Goal: Task Accomplishment & Management: Use online tool/utility

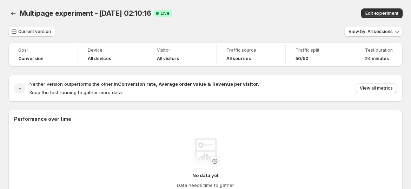
scroll to position [158, 0]
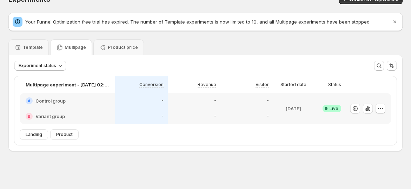
scroll to position [14, 0]
click at [40, 46] on p "Template" at bounding box center [33, 48] width 20 height 6
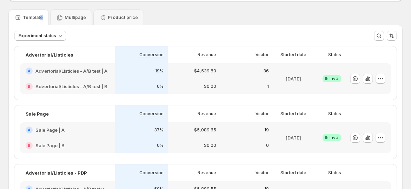
scroll to position [41, 0]
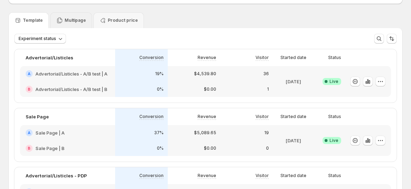
click at [67, 25] on div "Multipage" at bounding box center [71, 20] width 42 height 16
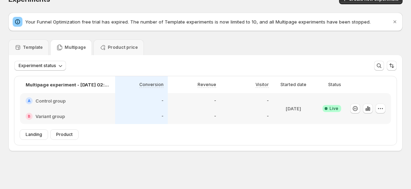
scroll to position [14, 0]
click at [30, 47] on p "Template" at bounding box center [33, 48] width 20 height 6
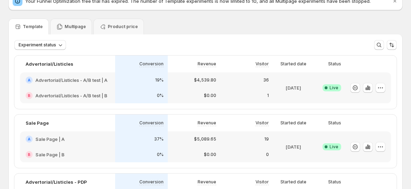
scroll to position [53, 0]
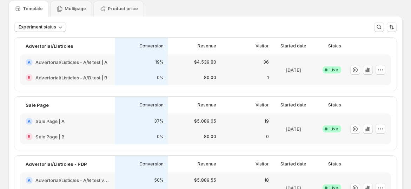
click at [368, 70] on icon "button" at bounding box center [367, 69] width 1 height 5
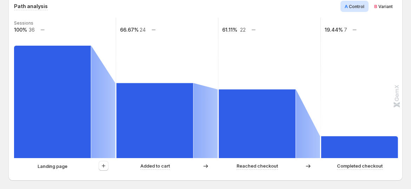
scroll to position [156, 0]
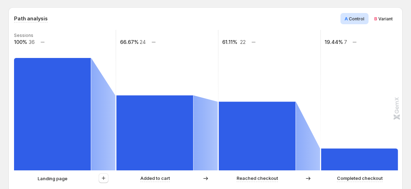
click at [383, 19] on span "Variant" at bounding box center [385, 18] width 14 height 5
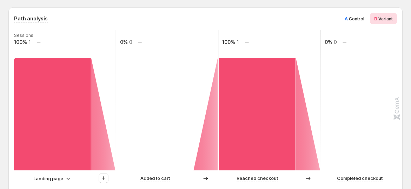
click at [355, 21] on span "Control" at bounding box center [356, 18] width 15 height 5
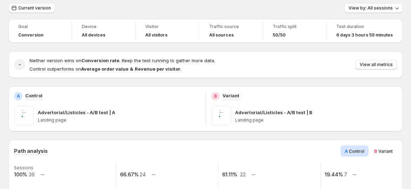
scroll to position [0, 0]
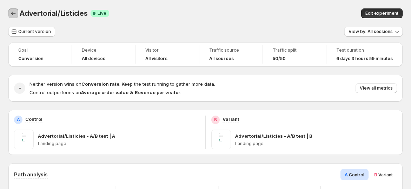
click at [12, 13] on icon "Back" at bounding box center [13, 14] width 5 height 4
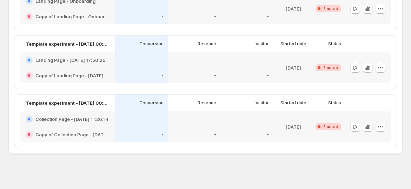
scroll to position [529, 0]
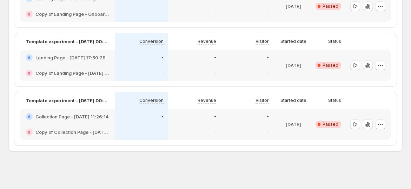
click at [81, 116] on h2 "Collection Page - [DATE] 11:26:14" at bounding box center [71, 116] width 73 height 7
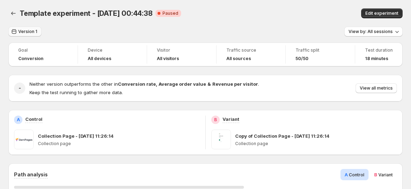
click at [21, 35] on button "Version 1" at bounding box center [24, 32] width 33 height 10
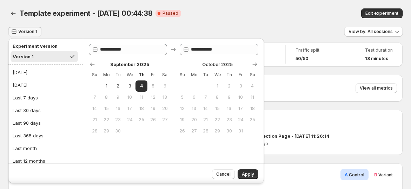
click at [159, 22] on div "Template experiment - Sep 4, 00:44:38. This page is ready Template experiment -…" at bounding box center [205, 13] width 394 height 27
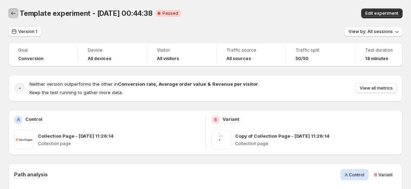
click at [12, 11] on icon "Back" at bounding box center [13, 13] width 7 height 7
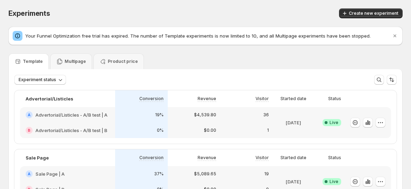
click at [74, 112] on h2 "Advertorial/Listicles - A/B test | A" at bounding box center [71, 114] width 72 height 7
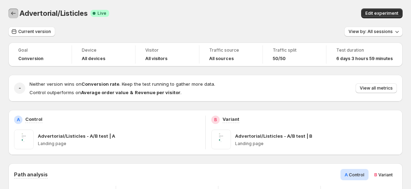
click at [13, 15] on icon "Back" at bounding box center [13, 14] width 5 height 4
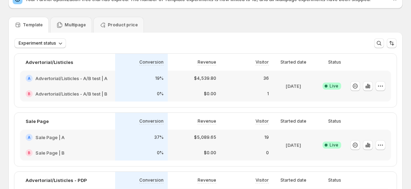
scroll to position [78, 0]
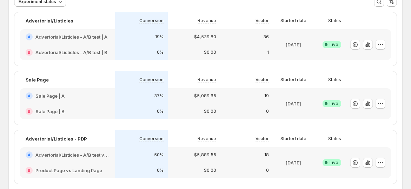
click at [57, 109] on h2 "Sale Page | B" at bounding box center [49, 111] width 29 height 7
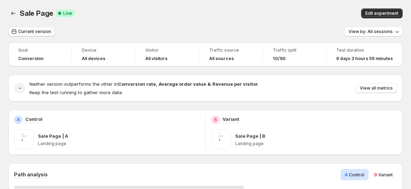
click at [29, 31] on span "Current version" at bounding box center [34, 32] width 33 height 6
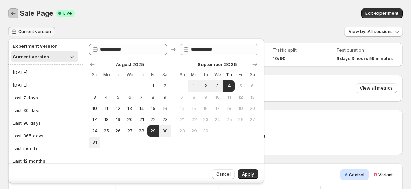
click at [13, 14] on icon "Back" at bounding box center [13, 13] width 7 height 7
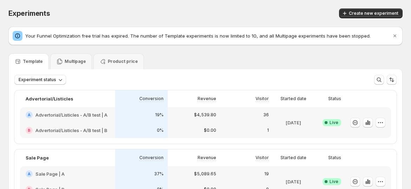
click at [13, 14] on span "Experiments" at bounding box center [29, 13] width 42 height 8
click at [54, 109] on div "Advertorial/Listicles Conversion Revenue Visitor Started date Status A Advertor…" at bounding box center [205, 116] width 382 height 53
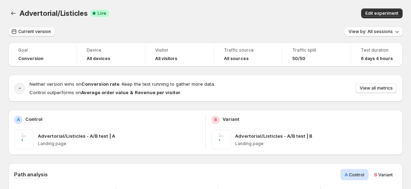
click at [31, 31] on span "Current version" at bounding box center [34, 32] width 33 height 6
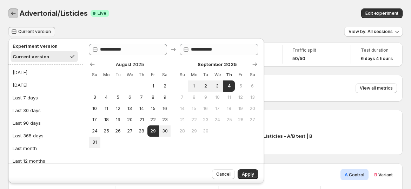
click at [17, 10] on button "Back" at bounding box center [13, 13] width 10 height 10
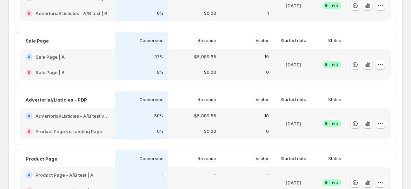
scroll to position [156, 0]
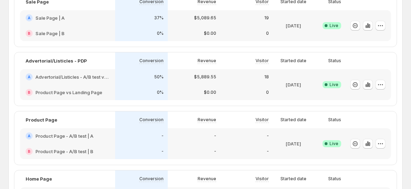
click at [65, 94] on h2 "Product Page vs Landing Page" at bounding box center [68, 92] width 67 height 7
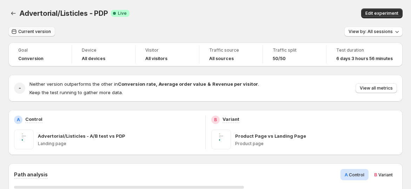
click at [27, 34] on button "Current version" at bounding box center [31, 32] width 47 height 10
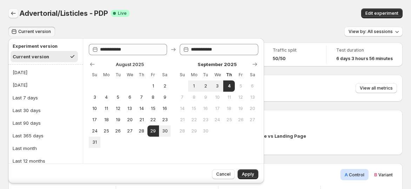
click at [13, 12] on icon "Back" at bounding box center [13, 13] width 7 height 7
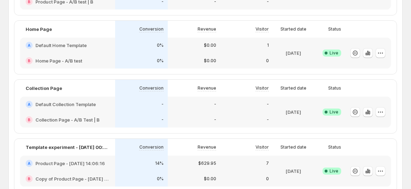
scroll to position [351, 0]
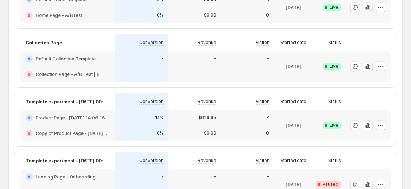
click at [50, 54] on div "A Default Collection Template" at bounding box center [67, 58] width 95 height 15
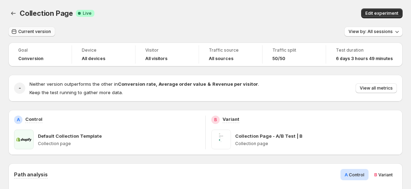
click at [26, 27] on button "Current version" at bounding box center [31, 32] width 47 height 10
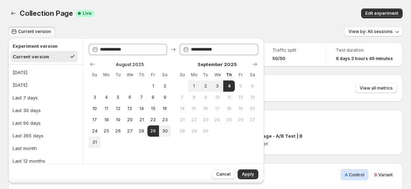
click at [149, 32] on div "Current version View by: All sessions" at bounding box center [205, 32] width 394 height 10
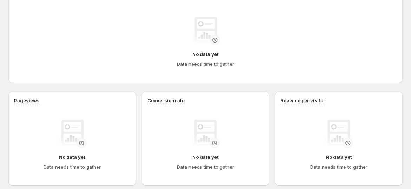
scroll to position [78, 0]
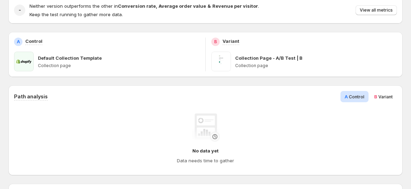
click at [384, 96] on span "Variant" at bounding box center [385, 96] width 14 height 5
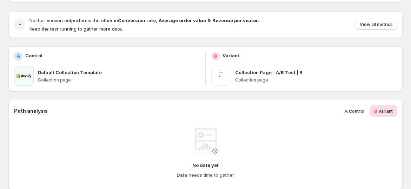
scroll to position [0, 0]
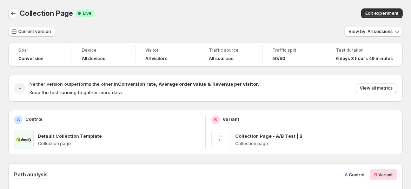
click at [14, 11] on icon "Back" at bounding box center [13, 13] width 7 height 7
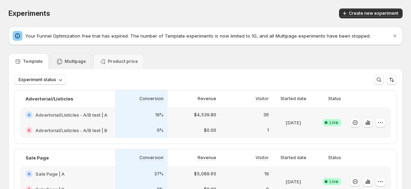
click at [72, 65] on div "Multipage" at bounding box center [71, 61] width 42 height 16
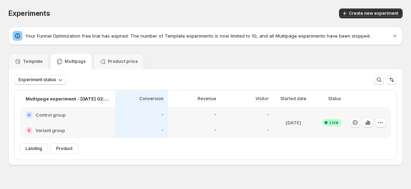
click at [212, 121] on div "-" at bounding box center [194, 114] width 53 height 15
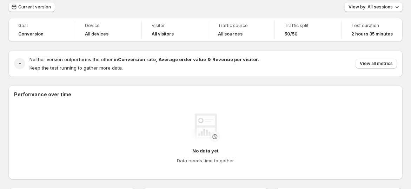
scroll to position [117, 0]
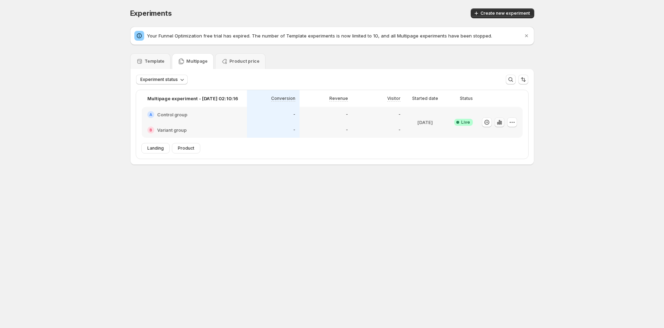
click at [498, 120] on icon "button" at bounding box center [499, 122] width 7 height 7
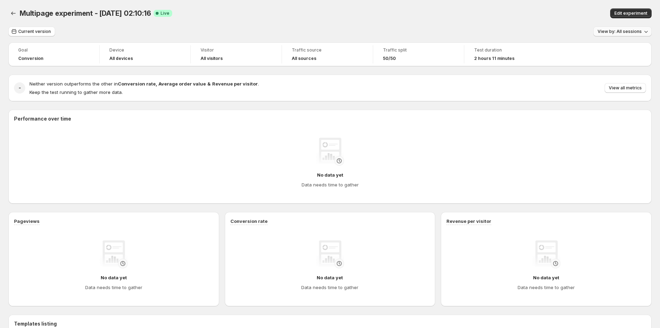
click at [636, 32] on span "View by: All sessions" at bounding box center [620, 32] width 44 height 6
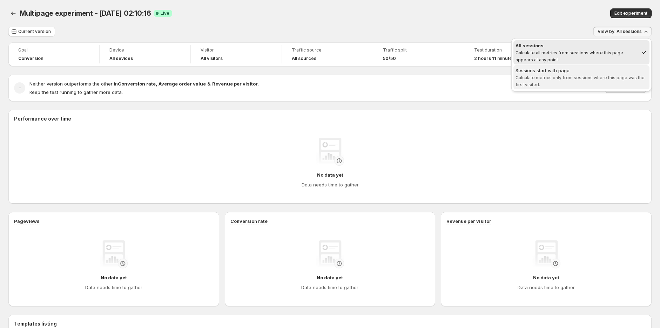
click at [602, 78] on span "Calculate metrics only from sessions where this page was the first visited." at bounding box center [580, 81] width 129 height 12
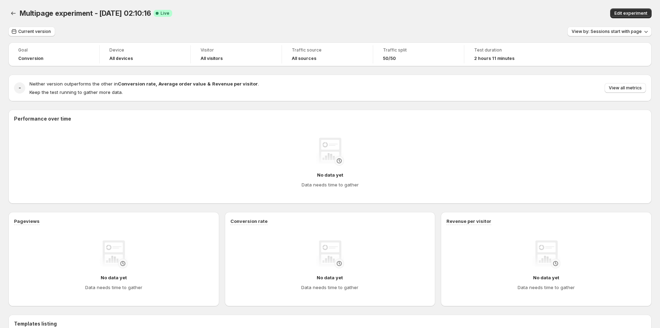
click at [535, 33] on div "Current version View by: Sessions start with page" at bounding box center [329, 32] width 643 height 10
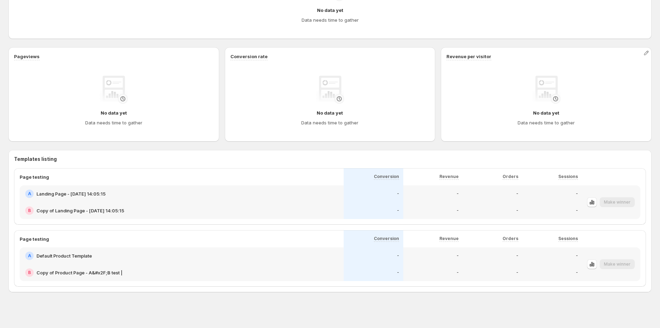
scroll to position [167, 0]
click at [595, 199] on icon "button" at bounding box center [592, 200] width 7 height 7
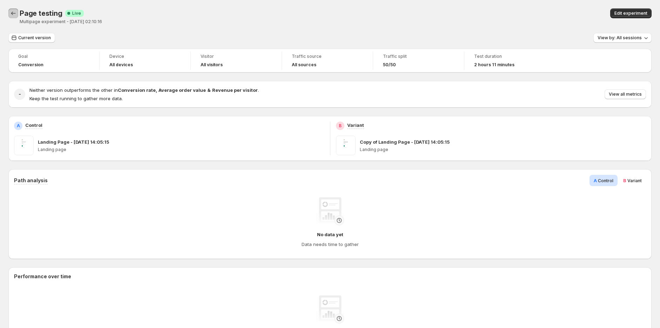
click at [12, 13] on icon "Back" at bounding box center [13, 14] width 5 height 4
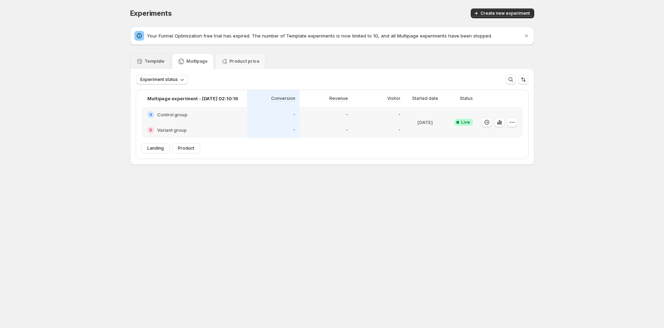
click at [159, 59] on p "Template" at bounding box center [155, 62] width 20 height 6
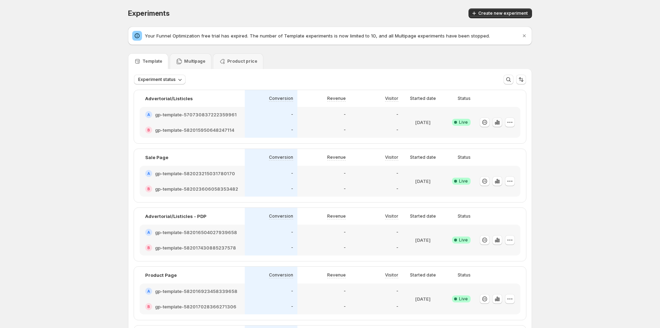
click at [498, 123] on icon "button" at bounding box center [497, 122] width 1 height 5
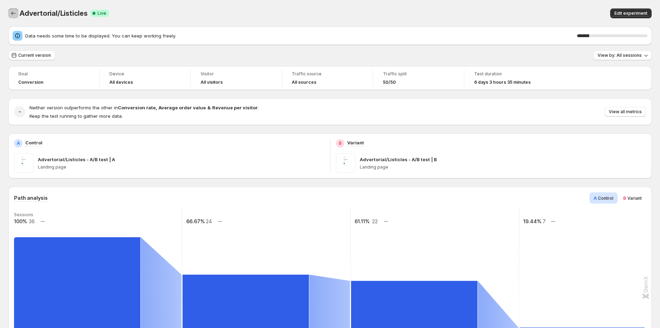
click at [8, 11] on button "Back" at bounding box center [13, 13] width 10 height 10
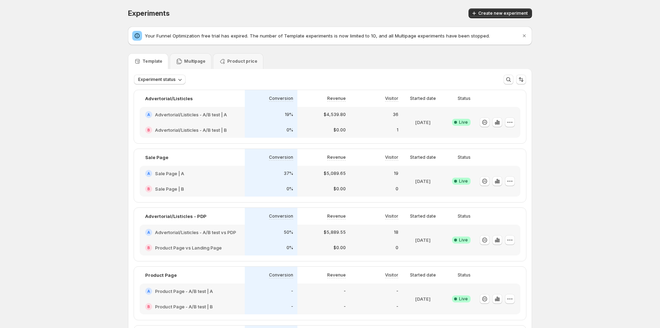
click at [194, 63] on p "Multipage" at bounding box center [194, 62] width 21 height 6
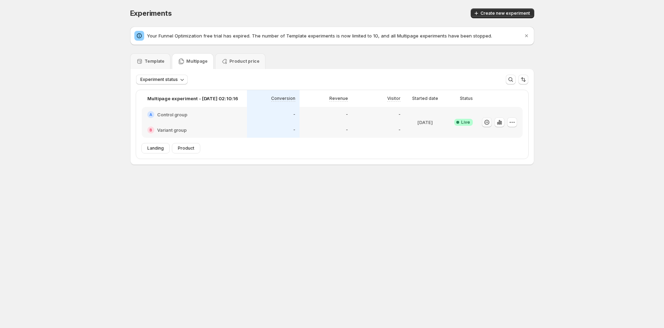
click at [501, 120] on icon "button" at bounding box center [499, 122] width 7 height 7
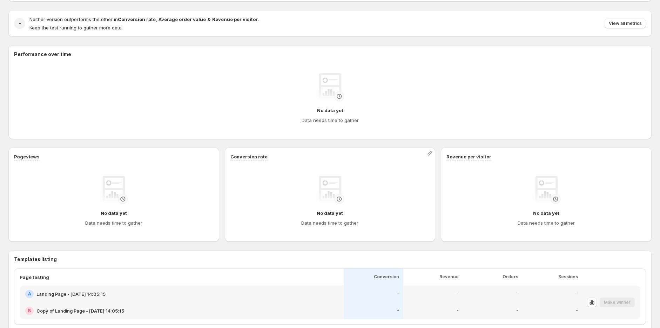
scroll to position [167, 0]
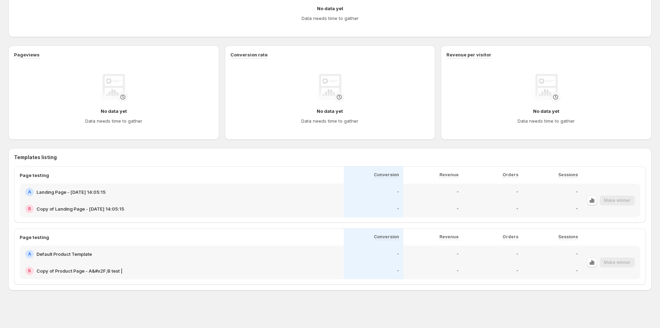
click at [107, 269] on h2 "Copy of Product Page - A&#x2F;B test |" at bounding box center [79, 271] width 86 height 7
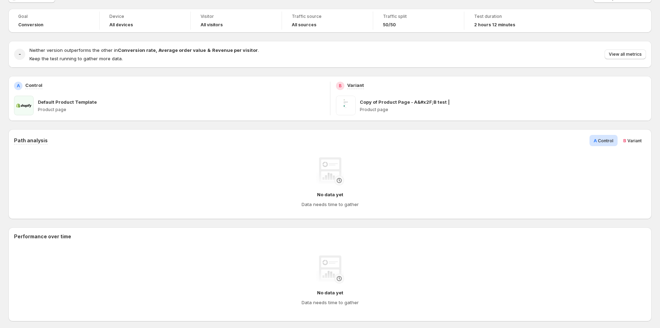
scroll to position [78, 0]
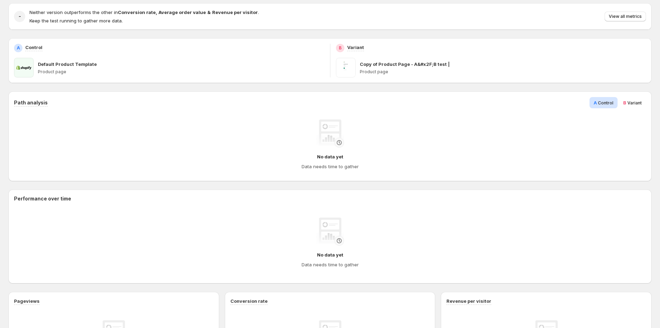
click at [54, 71] on p "Product page" at bounding box center [181, 72] width 287 height 6
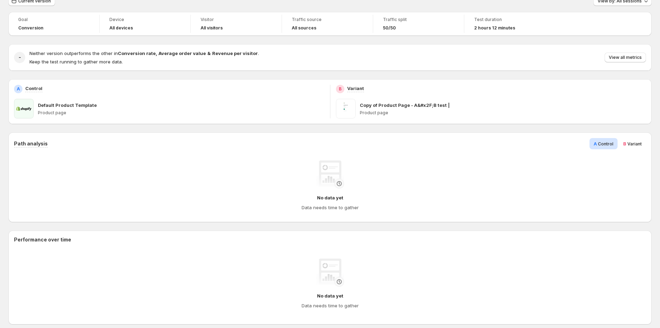
scroll to position [0, 0]
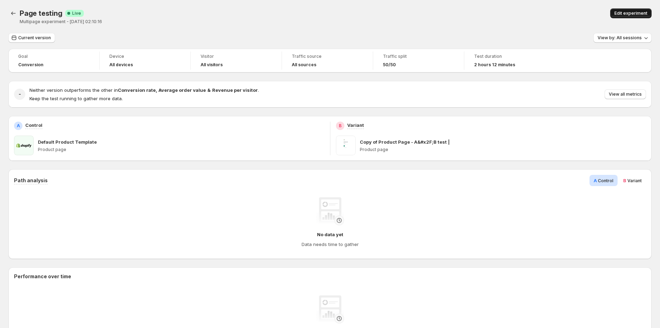
click at [632, 12] on span "Edit experiment" at bounding box center [631, 14] width 33 height 6
click at [41, 149] on p "Product page" at bounding box center [181, 150] width 287 height 6
click at [644, 14] on span "Edit experiment" at bounding box center [631, 14] width 33 height 6
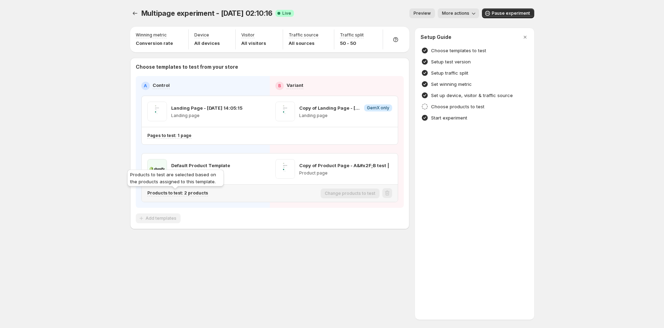
click at [186, 194] on p "Products to test: 2 products" at bounding box center [177, 193] width 61 height 6
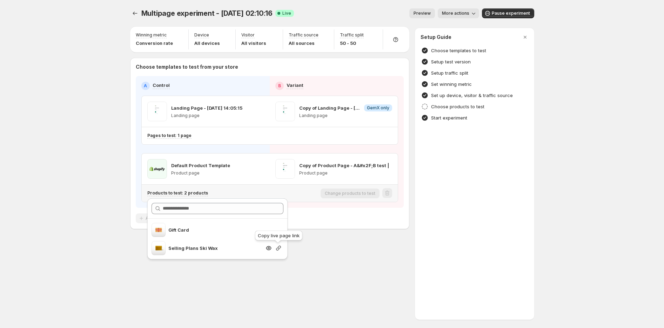
click at [281, 250] on icon "button" at bounding box center [278, 248] width 7 height 7
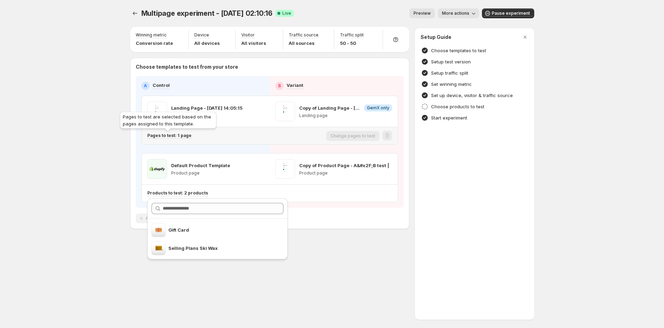
click at [176, 135] on p "Pages to test: 1 page" at bounding box center [169, 136] width 44 height 6
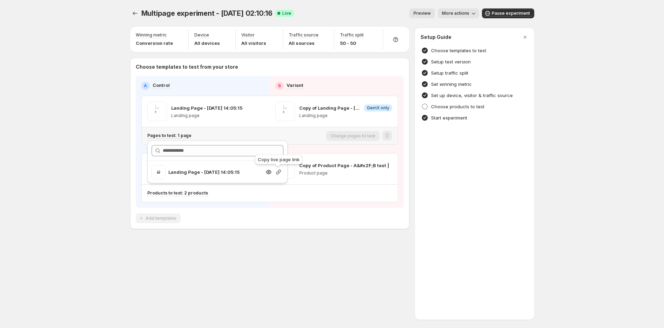
click at [279, 174] on icon "button" at bounding box center [278, 172] width 7 height 7
click at [282, 249] on div "Multipage experiment - Sep 4, 02:10:16. This page is ready Multipage experiment…" at bounding box center [332, 133] width 421 height 267
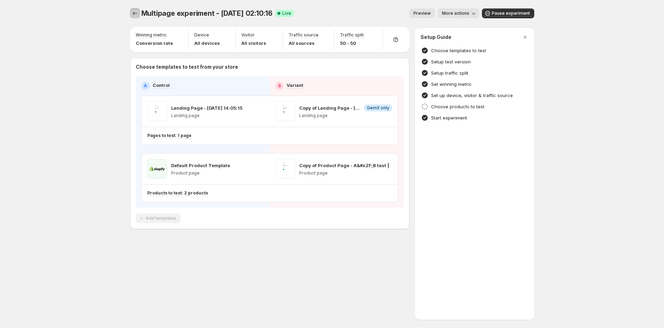
click at [130, 13] on button "Experiments" at bounding box center [135, 13] width 10 height 10
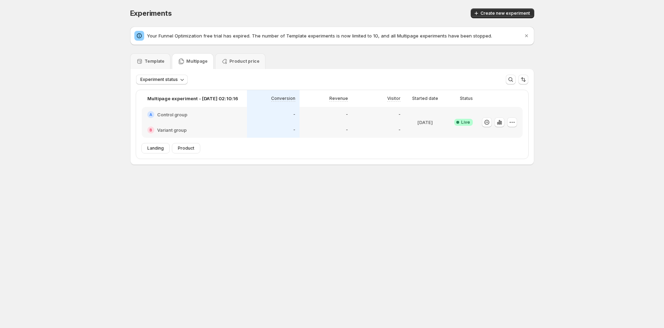
click at [136, 10] on span "Experiments" at bounding box center [151, 13] width 42 height 8
click at [502, 124] on icon "button" at bounding box center [499, 122] width 7 height 7
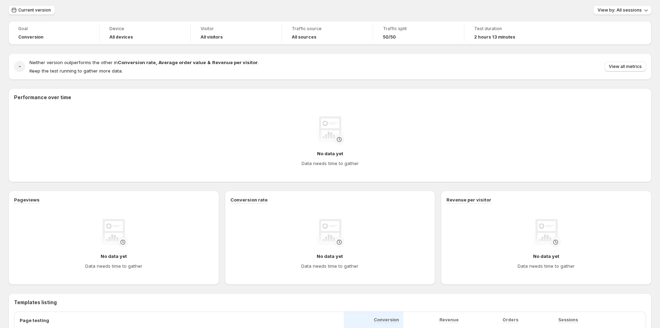
scroll to position [11, 0]
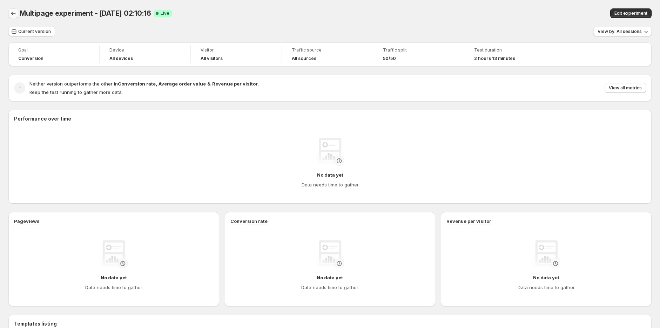
click at [15, 14] on icon "Back" at bounding box center [13, 13] width 7 height 7
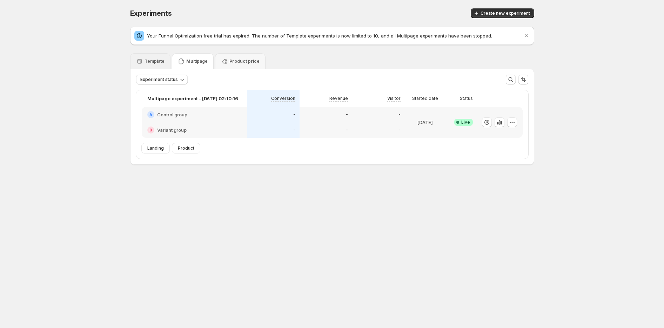
click at [165, 62] on div "Template" at bounding box center [150, 61] width 40 height 16
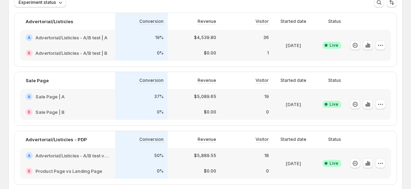
scroll to position [39, 0]
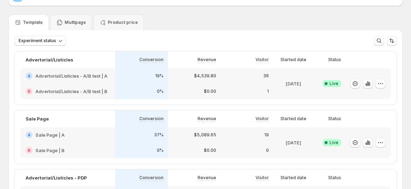
click at [207, 76] on p "$4,539.80" at bounding box center [205, 76] width 22 height 6
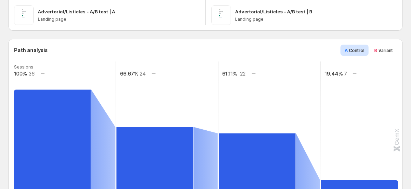
scroll to position [117, 0]
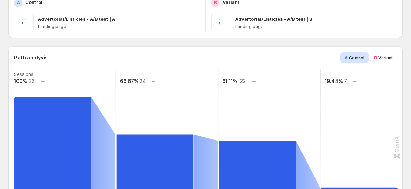
click at [390, 60] on span "Variant" at bounding box center [385, 57] width 14 height 5
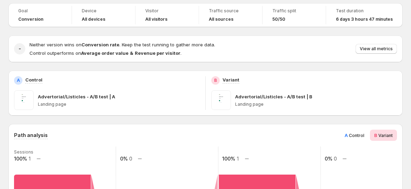
scroll to position [39, 0]
click at [363, 133] on span "Control" at bounding box center [356, 135] width 15 height 5
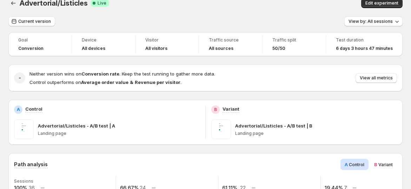
scroll to position [0, 0]
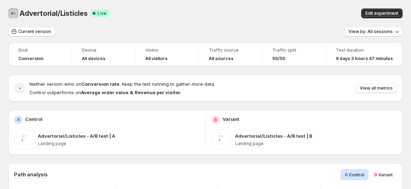
click at [13, 14] on icon "Back" at bounding box center [13, 13] width 7 height 7
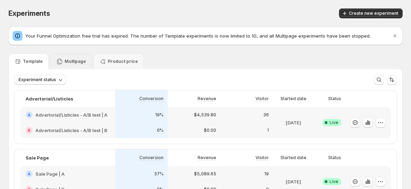
click at [77, 62] on p "Multipage" at bounding box center [75, 62] width 21 height 6
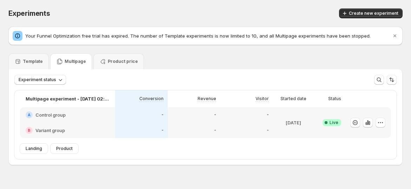
click at [61, 114] on h2 "Control group" at bounding box center [50, 114] width 30 height 7
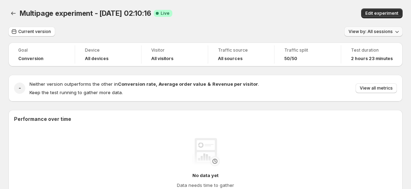
click at [377, 35] on button "View by: All sessions" at bounding box center [373, 32] width 58 height 10
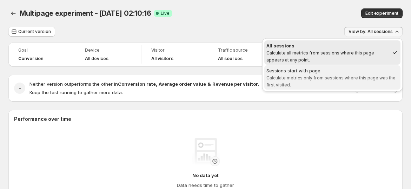
click at [338, 78] on span "Calculate metrics only from sessions where this page was the first visited." at bounding box center [330, 81] width 129 height 12
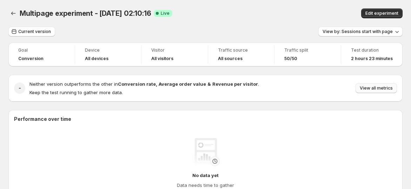
click at [377, 86] on span "View all metrics" at bounding box center [376, 88] width 33 height 6
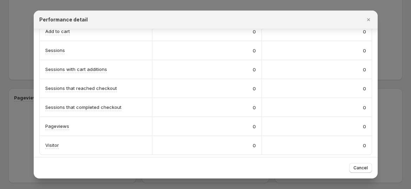
scroll to position [195, 0]
click at [367, 20] on icon "Close" at bounding box center [368, 19] width 7 height 7
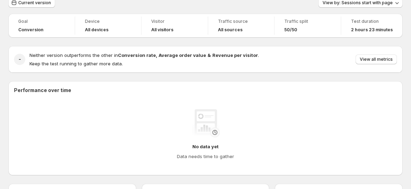
scroll to position [0, 0]
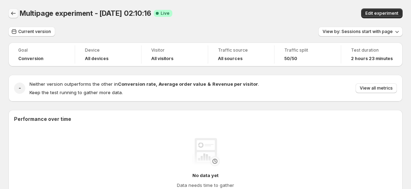
click at [12, 12] on icon "Back" at bounding box center [13, 13] width 7 height 7
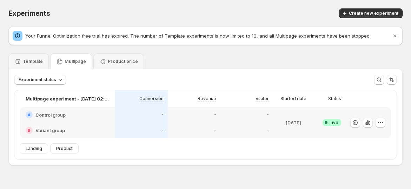
click at [59, 61] on icon at bounding box center [59, 61] width 7 height 7
click at [32, 63] on p "Template" at bounding box center [33, 62] width 20 height 6
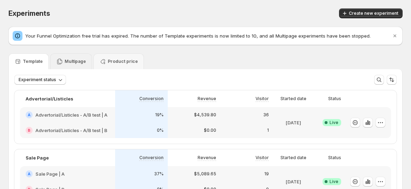
click at [72, 62] on p "Multipage" at bounding box center [75, 62] width 21 height 6
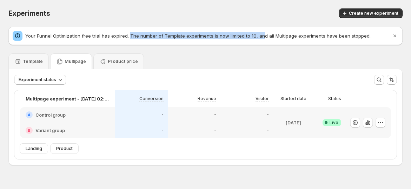
drag, startPoint x: 127, startPoint y: 35, endPoint x: 269, endPoint y: 35, distance: 142.4
click at [269, 35] on p "Your Funnel Optimization free trial has expired. The number of Template experim…" at bounding box center [208, 35] width 366 height 7
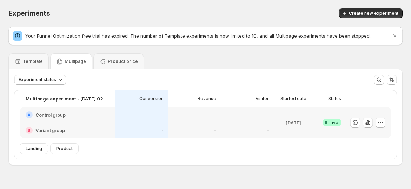
click at [308, 35] on p "Your Funnel Optimization free trial has expired. The number of Template experim…" at bounding box center [208, 35] width 366 height 7
click at [369, 121] on icon "button" at bounding box center [367, 122] width 7 height 7
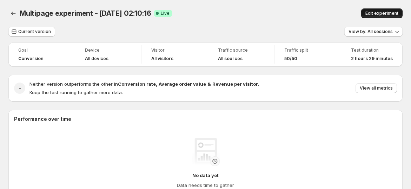
click at [392, 12] on span "Edit experiment" at bounding box center [381, 14] width 33 height 6
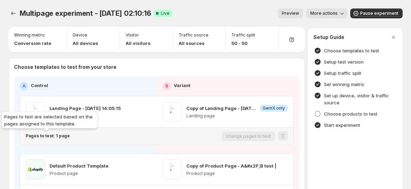
click at [58, 135] on p "Pages to test: 1 page" at bounding box center [48, 136] width 44 height 6
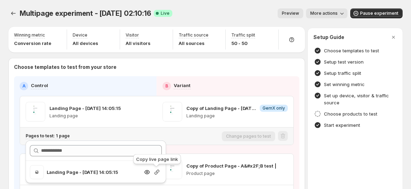
click at [160, 170] on icon "button" at bounding box center [156, 171] width 7 height 7
click at [148, 170] on icon "button" at bounding box center [146, 171] width 7 height 7
click at [143, 173] on icon "button" at bounding box center [146, 171] width 7 height 7
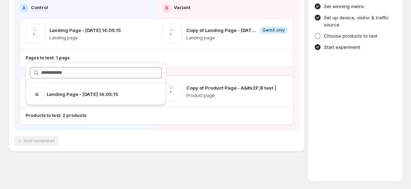
click at [101, 129] on div "Choose templates to test from your store A Control B Variant Landing Page - Jun…" at bounding box center [156, 66] width 285 height 160
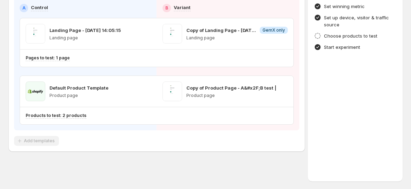
click at [235, 163] on div "Multipage experiment - Sep 4, 02:10:16. This page is ready Multipage experiment…" at bounding box center [205, 55] width 411 height 267
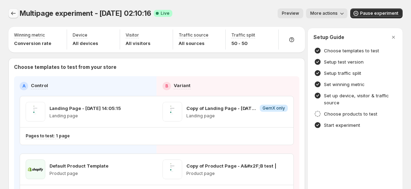
click at [15, 16] on icon "Experiments" at bounding box center [13, 13] width 7 height 7
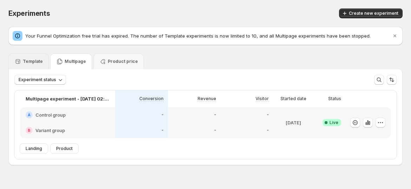
click at [30, 62] on p "Template" at bounding box center [33, 62] width 20 height 6
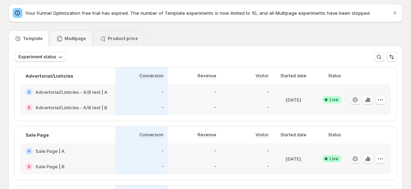
scroll to position [39, 0]
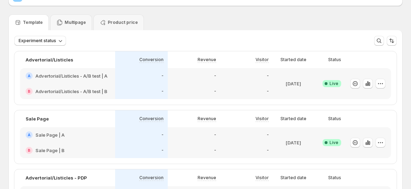
click at [208, 29] on div "Template Multipage Product price" at bounding box center [205, 22] width 394 height 16
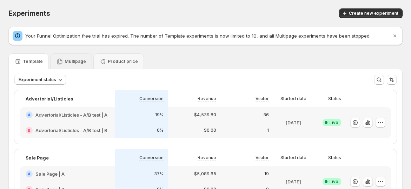
click at [60, 65] on div "Multipage" at bounding box center [71, 61] width 42 height 16
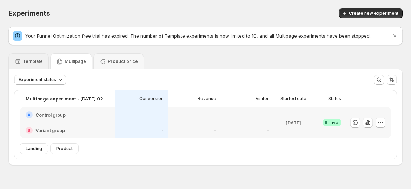
click at [32, 60] on p "Template" at bounding box center [33, 62] width 20 height 6
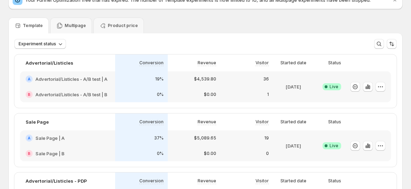
scroll to position [39, 0]
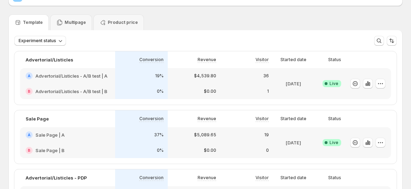
click at [89, 75] on h2 "Advertorial/Listicles - A/B test | A" at bounding box center [71, 75] width 72 height 7
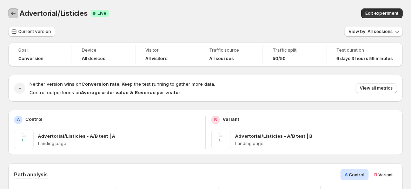
click at [8, 11] on button "Back" at bounding box center [13, 13] width 10 height 10
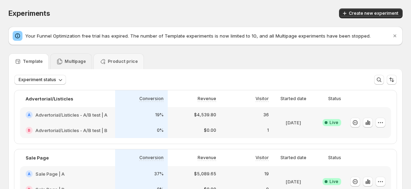
click at [78, 60] on p "Multipage" at bounding box center [75, 62] width 21 height 6
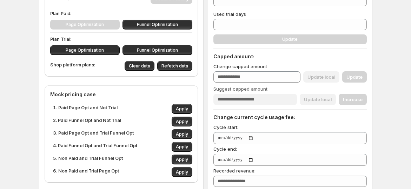
scroll to position [156, 0]
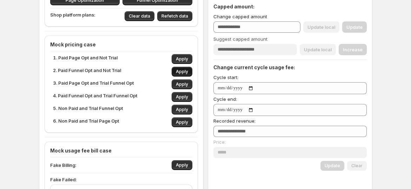
click at [176, 71] on button "Apply" at bounding box center [182, 72] width 21 height 10
type input "***"
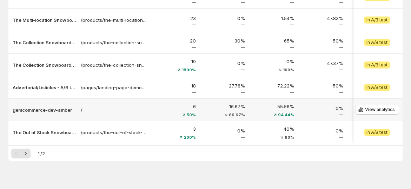
scroll to position [49, 0]
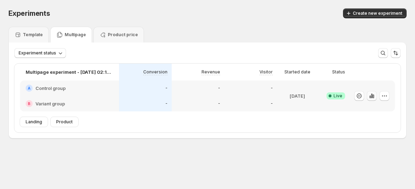
click at [371, 99] on button "button" at bounding box center [372, 96] width 10 height 10
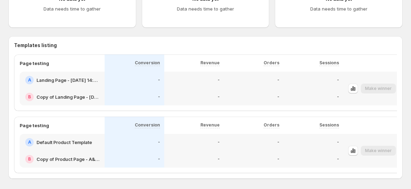
scroll to position [314, 0]
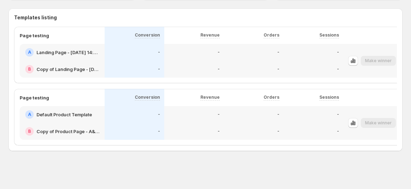
click at [85, 128] on h2 "Copy of Product Page - A&#x2F;B test |" at bounding box center [68, 131] width 64 height 7
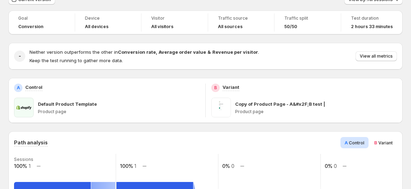
scroll to position [83, 0]
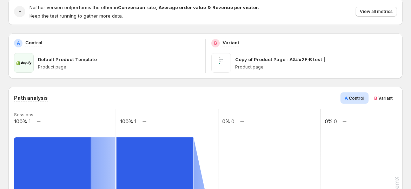
click at [386, 96] on span "Variant" at bounding box center [385, 97] width 14 height 5
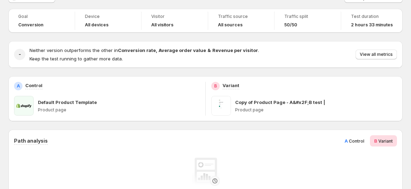
scroll to position [0, 0]
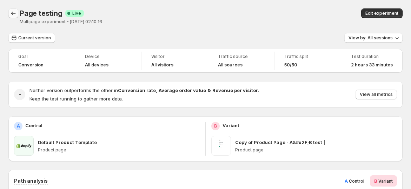
click at [16, 13] on icon "Back" at bounding box center [13, 13] width 7 height 7
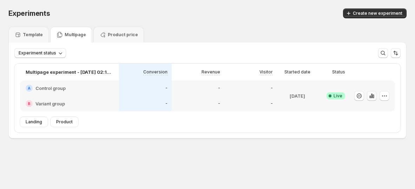
click at [373, 95] on icon "button" at bounding box center [372, 96] width 1 height 4
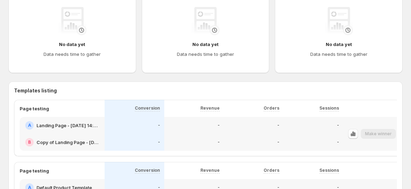
scroll to position [314, 0]
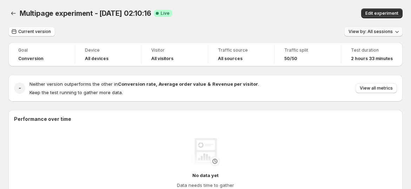
click at [373, 34] on span "View by: All sessions" at bounding box center [370, 32] width 44 height 6
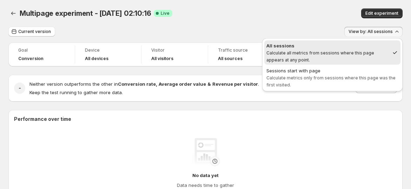
click at [333, 28] on div "Current version View by: All sessions" at bounding box center [205, 32] width 394 height 10
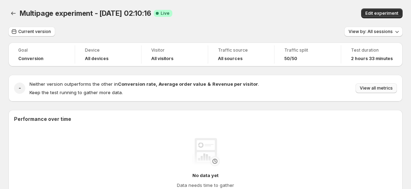
click at [378, 87] on span "View all metrics" at bounding box center [376, 88] width 33 height 6
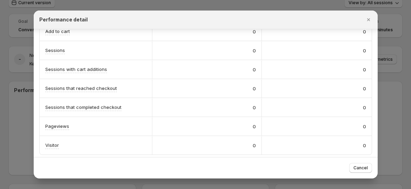
scroll to position [39, 0]
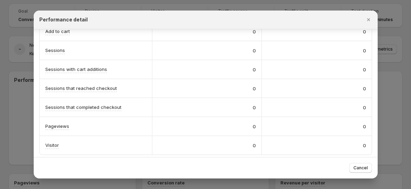
click at [389, 76] on div at bounding box center [205, 94] width 411 height 189
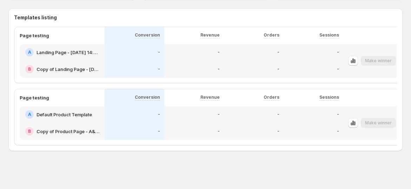
scroll to position [314, 0]
click at [352, 57] on icon "button" at bounding box center [352, 60] width 7 height 7
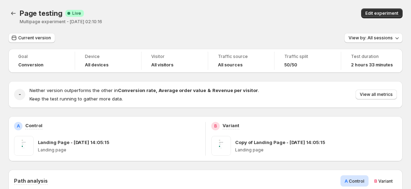
click at [13, 12] on icon "Back" at bounding box center [13, 13] width 7 height 7
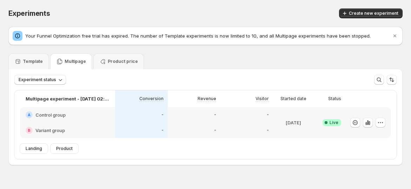
scroll to position [14, 0]
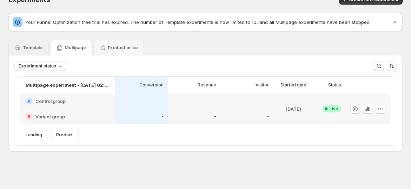
click at [38, 47] on p "Template" at bounding box center [33, 48] width 20 height 6
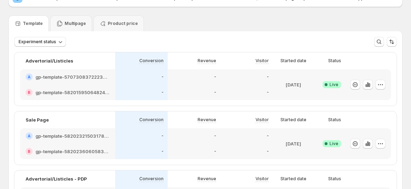
scroll to position [0, 0]
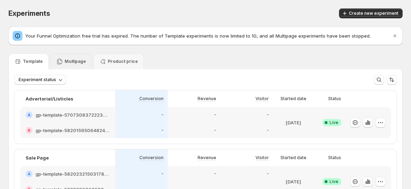
click at [67, 63] on p "Multipage" at bounding box center [75, 62] width 21 height 6
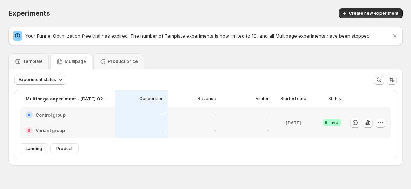
click at [62, 114] on h2 "Control group" at bounding box center [50, 114] width 30 height 7
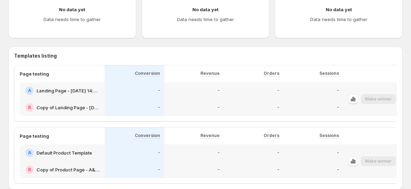
scroll to position [314, 0]
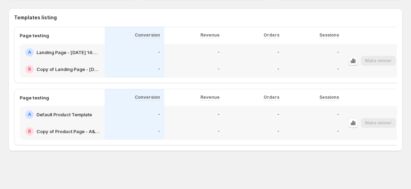
click at [354, 58] on icon "button" at bounding box center [352, 60] width 1 height 5
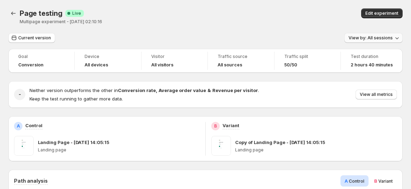
click at [387, 39] on span "View by: All sessions" at bounding box center [370, 38] width 44 height 6
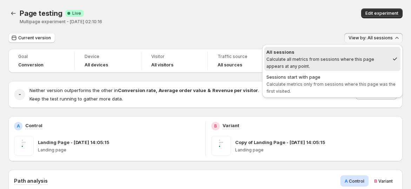
click at [355, 60] on span "Calculate all metrics from sessions where this page appears at any point." at bounding box center [320, 62] width 108 height 12
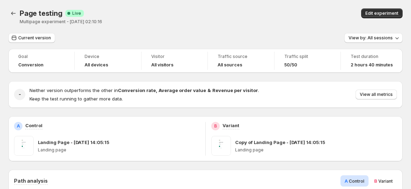
click at [313, 29] on div "Page testing. This page is ready Page testing Success Complete Live Multipage e…" at bounding box center [205, 16] width 394 height 33
click at [13, 14] on icon "Back" at bounding box center [13, 13] width 7 height 7
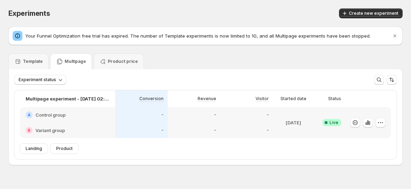
click at [66, 60] on p "Multipage" at bounding box center [75, 62] width 21 height 6
click at [32, 60] on p "Template" at bounding box center [33, 62] width 20 height 6
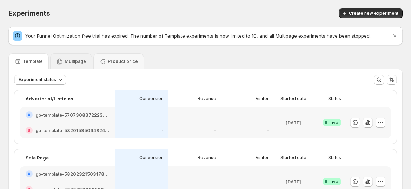
click at [60, 59] on icon at bounding box center [59, 61] width 7 height 7
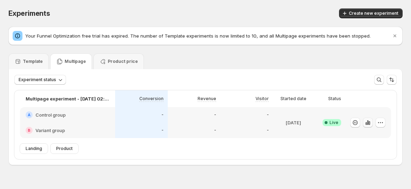
click at [370, 123] on icon "button" at bounding box center [367, 122] width 7 height 7
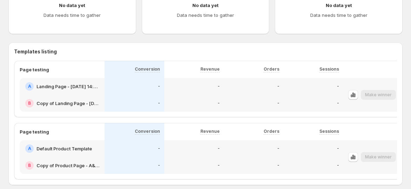
scroll to position [314, 0]
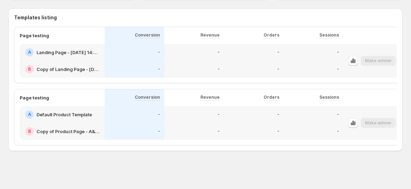
click at [353, 57] on icon "button" at bounding box center [352, 60] width 7 height 7
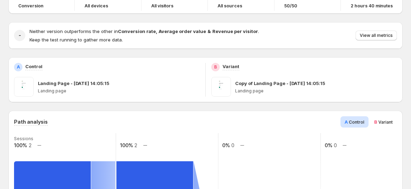
scroll to position [117, 0]
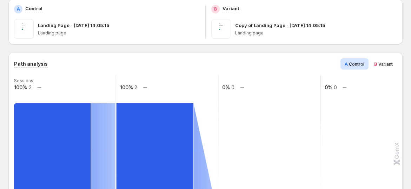
click at [389, 59] on div "B Variant" at bounding box center [383, 63] width 27 height 11
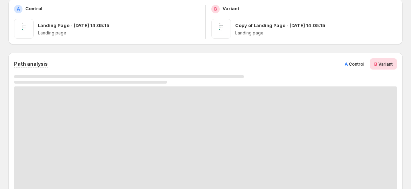
click at [360, 63] on span "Control" at bounding box center [356, 63] width 15 height 5
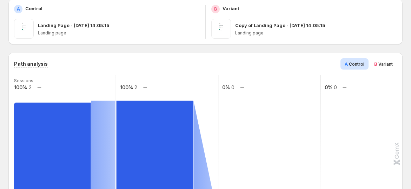
click at [391, 59] on div "B Variant" at bounding box center [383, 63] width 27 height 11
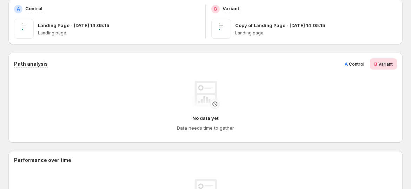
click at [364, 65] on span "Control" at bounding box center [356, 63] width 15 height 5
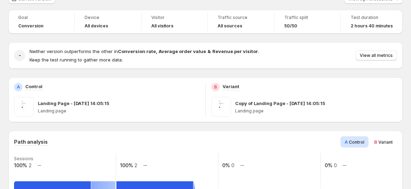
scroll to position [0, 0]
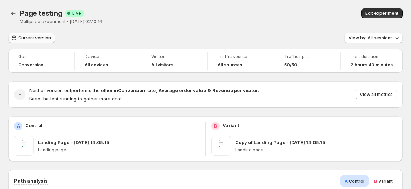
click at [34, 39] on span "Current version" at bounding box center [34, 38] width 33 height 6
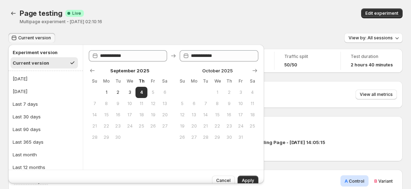
click at [125, 37] on div "Current version View by: All sessions" at bounding box center [205, 38] width 394 height 10
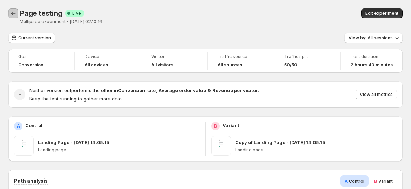
click at [14, 16] on icon "Back" at bounding box center [13, 13] width 7 height 7
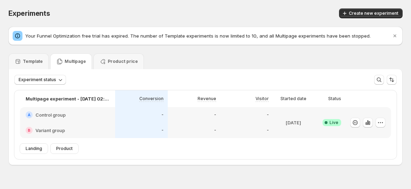
click at [58, 117] on h2 "Control group" at bounding box center [50, 114] width 30 height 7
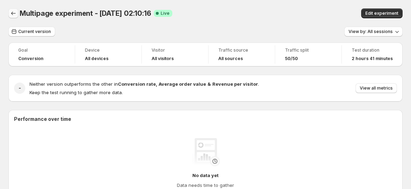
click at [13, 13] on icon "Back" at bounding box center [13, 13] width 7 height 7
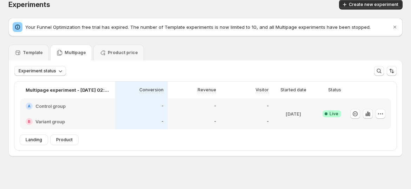
scroll to position [14, 0]
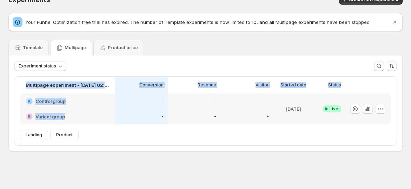
drag, startPoint x: 23, startPoint y: 83, endPoint x: 77, endPoint y: 121, distance: 66.3
click at [76, 122] on div "Multipage experiment - Sep 4, 02:10:16 Conversion Revenue Visitor Started date …" at bounding box center [205, 102] width 382 height 53
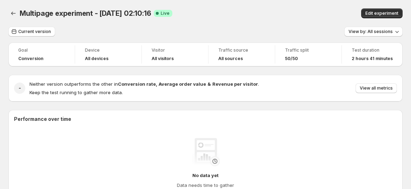
click at [100, 124] on div "Performance over time No data yet Data needs time to gather" at bounding box center [205, 156] width 394 height 83
click at [17, 15] on button "Back" at bounding box center [13, 13] width 10 height 10
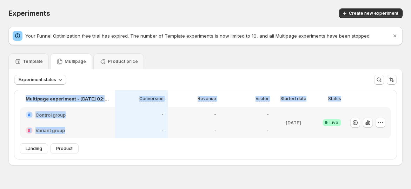
drag, startPoint x: 25, startPoint y: 97, endPoint x: 79, endPoint y: 129, distance: 62.4
click at [79, 129] on div "Multipage experiment - Sep 4, 02:10:16 Conversion Revenue Visitor Started date …" at bounding box center [205, 116] width 382 height 53
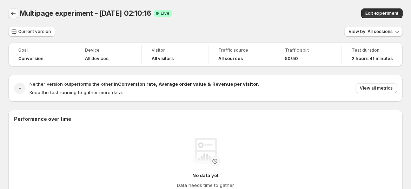
click at [14, 13] on icon "Back" at bounding box center [13, 13] width 7 height 7
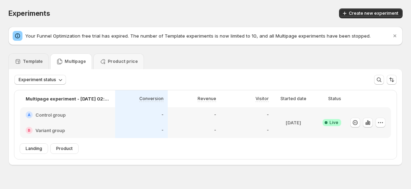
click at [36, 62] on p "Template" at bounding box center [33, 62] width 20 height 6
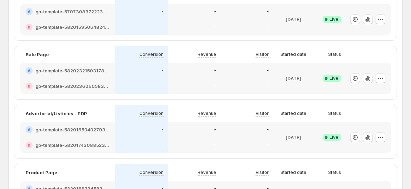
scroll to position [117, 0]
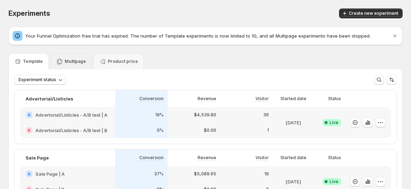
click at [68, 63] on p "Multipage" at bounding box center [75, 62] width 21 height 6
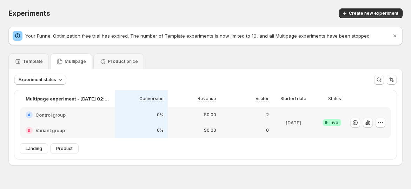
click at [296, 123] on p "[DATE]" at bounding box center [293, 122] width 15 height 7
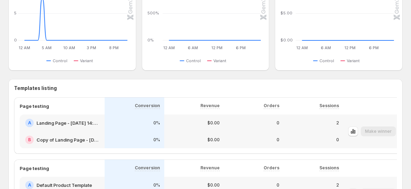
scroll to position [391, 0]
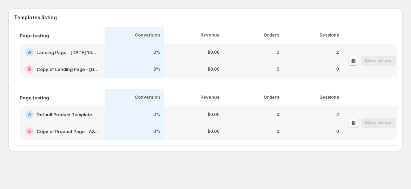
click at [352, 60] on icon "button" at bounding box center [350, 61] width 1 height 3
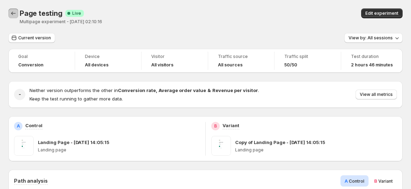
click at [15, 14] on icon "Back" at bounding box center [13, 13] width 7 height 7
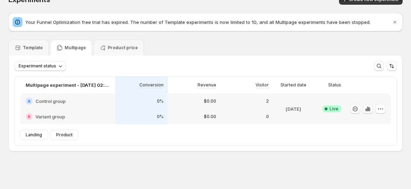
click at [370, 107] on icon "button" at bounding box center [367, 108] width 7 height 7
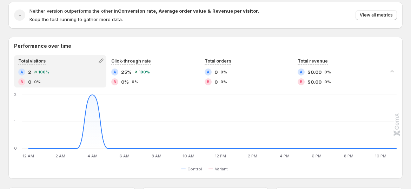
scroll to position [1, 0]
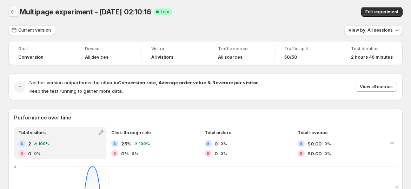
click at [14, 12] on icon "Back" at bounding box center [13, 11] width 7 height 7
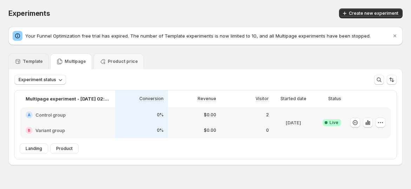
click at [38, 62] on p "Template" at bounding box center [33, 62] width 20 height 6
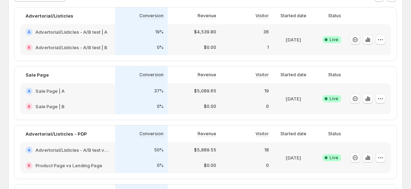
scroll to position [39, 0]
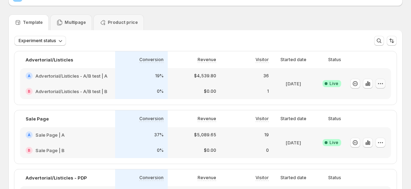
click at [381, 84] on icon "button" at bounding box center [380, 83] width 7 height 7
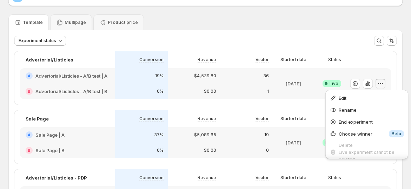
click at [322, 45] on div "Experiment status More views More views Create new view" at bounding box center [205, 41] width 382 height 10
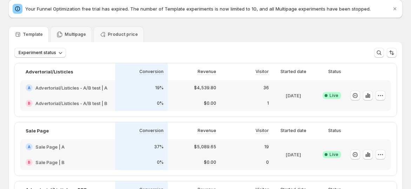
scroll to position [0, 0]
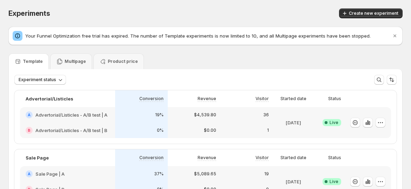
click at [389, 122] on div at bounding box center [368, 122] width 46 height 31
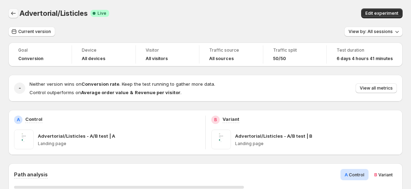
click at [14, 10] on icon "Back" at bounding box center [13, 13] width 7 height 7
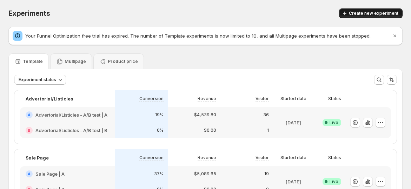
click at [379, 11] on span "Create new experiment" at bounding box center [373, 14] width 49 height 6
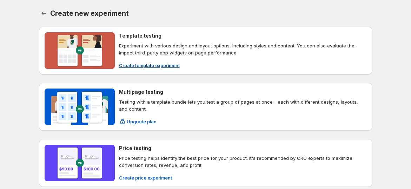
click at [157, 62] on span "Create template experiment" at bounding box center [149, 65] width 61 height 7
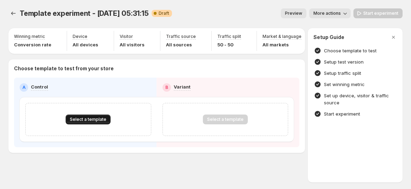
click at [76, 122] on span "Select a template" at bounding box center [88, 119] width 36 height 6
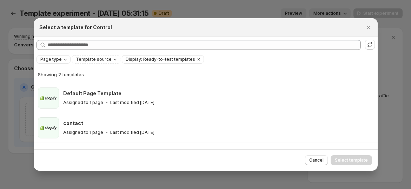
click at [60, 58] on span "Page type" at bounding box center [50, 59] width 21 height 6
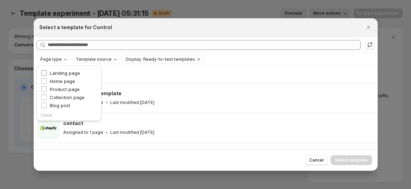
click at [63, 71] on span "Landing page" at bounding box center [65, 73] width 30 height 6
click at [171, 39] on div "Searching all templates" at bounding box center [206, 45] width 344 height 16
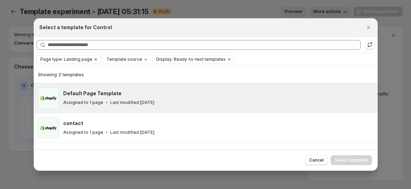
scroll to position [5, 0]
click at [192, 101] on div "Assigned to 1 page Last modified [DATE]" at bounding box center [217, 102] width 308 height 7
click at [360, 158] on span "Select template" at bounding box center [351, 160] width 33 height 6
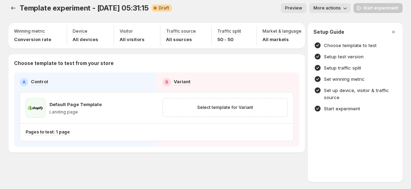
scroll to position [0, 0]
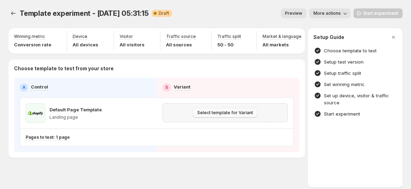
click at [222, 118] on button "Select template for Variant" at bounding box center [225, 113] width 64 height 10
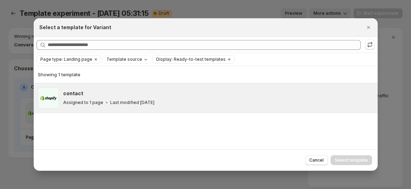
click at [152, 93] on div "contact" at bounding box center [217, 93] width 308 height 7
click at [363, 160] on span "Select template" at bounding box center [351, 160] width 33 height 6
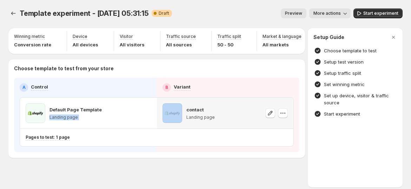
drag, startPoint x: 49, startPoint y: 122, endPoint x: 183, endPoint y: 127, distance: 133.8
click at [183, 127] on div "Default Page Template Landing page contact Landing page" at bounding box center [156, 113] width 273 height 31
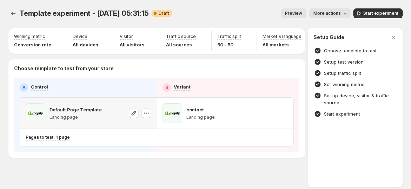
click at [69, 113] on p "Default Page Template" at bounding box center [75, 109] width 52 height 7
click at [57, 35] on icon "button" at bounding box center [57, 37] width 5 height 5
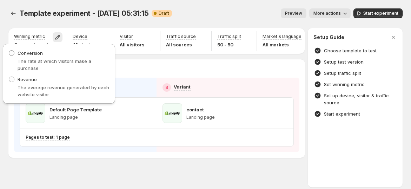
click at [131, 61] on div "Winning metric Conversion rate Device All devices Visitor All visitors Traffic …" at bounding box center [156, 92] width 296 height 129
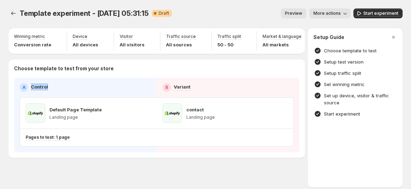
drag, startPoint x: 29, startPoint y: 89, endPoint x: 48, endPoint y: 92, distance: 18.4
click at [48, 92] on div "A Control" at bounding box center [86, 87] width 132 height 8
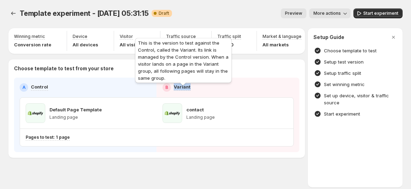
drag, startPoint x: 175, startPoint y: 92, endPoint x: 194, endPoint y: 90, distance: 19.0
click at [193, 90] on div "B Variant" at bounding box center [228, 87] width 132 height 8
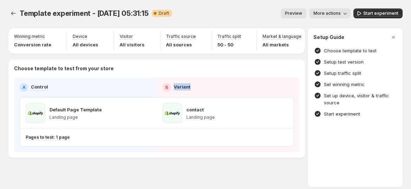
click at [195, 90] on div "B Variant" at bounding box center [228, 87] width 132 height 8
drag, startPoint x: 194, startPoint y: 91, endPoint x: 171, endPoint y: 91, distance: 22.5
click at [171, 91] on div "B Variant" at bounding box center [228, 87] width 132 height 8
click at [175, 92] on div "Variant" at bounding box center [182, 87] width 17 height 8
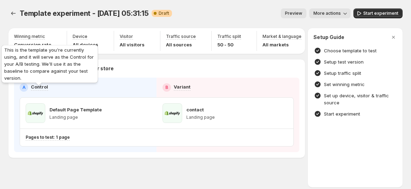
click at [35, 88] on p "Control" at bounding box center [39, 86] width 17 height 7
click at [38, 89] on p "Control" at bounding box center [39, 86] width 17 height 7
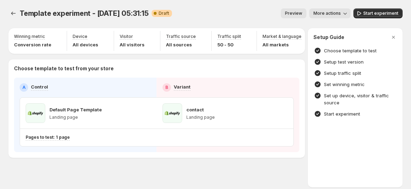
click at [55, 91] on div "A Control" at bounding box center [86, 87] width 132 height 8
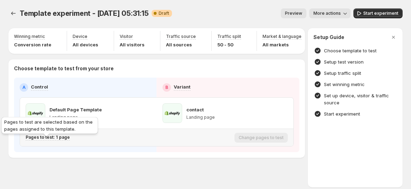
click at [51, 140] on p "Pages to test: 1 page" at bounding box center [48, 137] width 44 height 6
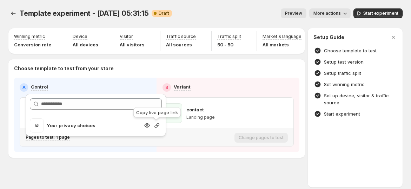
click at [156, 126] on icon "button" at bounding box center [156, 125] width 7 height 7
click at [166, 143] on div "Pages to test: 1 page" at bounding box center [129, 138] width 206 height 12
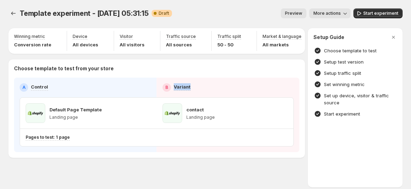
drag, startPoint x: 177, startPoint y: 94, endPoint x: 195, endPoint y: 96, distance: 18.6
click at [194, 96] on div "A Control B Variant Default Page Template Landing page contact Landing page Pag…" at bounding box center [157, 114] width 274 height 63
click at [55, 152] on div "A Control B Variant Default Page Template Landing page contact Landing page Pag…" at bounding box center [156, 115] width 285 height 74
click at [133, 152] on div "A Control B Variant Default Page Template Landing page contact Landing page Pag…" at bounding box center [156, 115] width 285 height 74
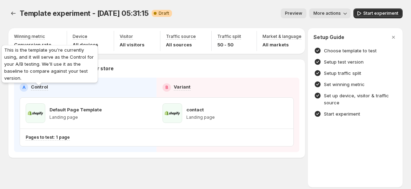
click at [43, 90] on p "Control" at bounding box center [39, 86] width 17 height 7
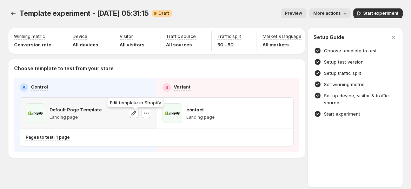
click at [131, 105] on div "Edit template in Shopify" at bounding box center [136, 103] width 60 height 15
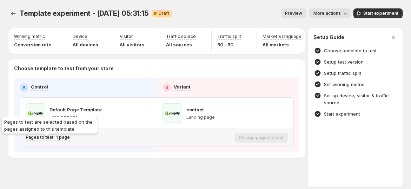
click at [51, 140] on p "Pages to test: 1 page" at bounding box center [48, 137] width 44 height 6
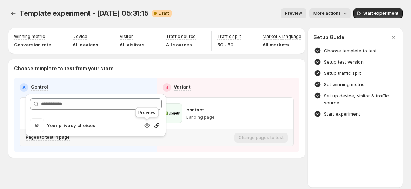
click at [146, 124] on icon "button" at bounding box center [146, 125] width 7 height 7
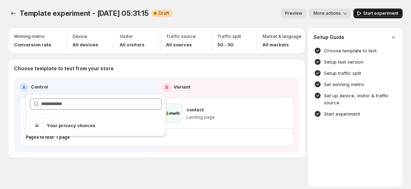
click at [362, 13] on icon "button" at bounding box center [358, 13] width 7 height 7
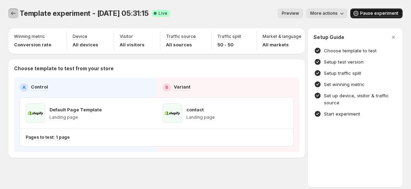
click at [14, 12] on icon "Experiments" at bounding box center [13, 13] width 7 height 7
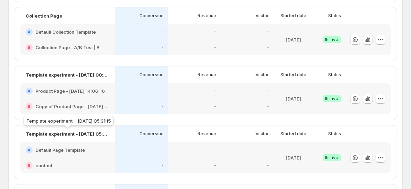
scroll to position [390, 0]
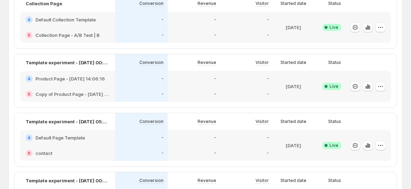
click at [63, 138] on h2 "Default Page Template" at bounding box center [59, 137] width 49 height 7
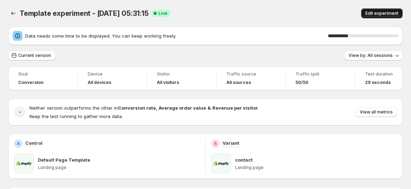
click at [379, 14] on span "Edit experiment" at bounding box center [381, 14] width 33 height 6
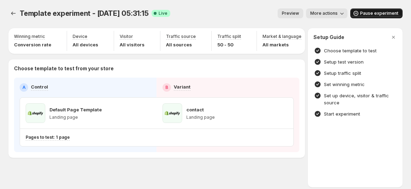
click at [377, 13] on span "Pause experiment" at bounding box center [379, 14] width 38 height 6
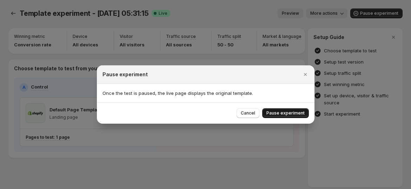
click at [274, 113] on span "Pause experiment" at bounding box center [285, 113] width 38 height 6
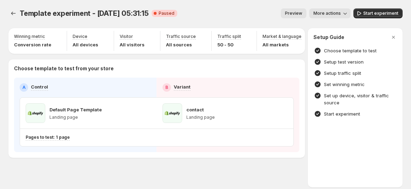
click at [202, 22] on div "Template experiment - [DATE] 05:31:15. This page is ready Template experiment -…" at bounding box center [205, 13] width 394 height 27
click at [147, 37] on icon "button" at bounding box center [150, 37] width 7 height 7
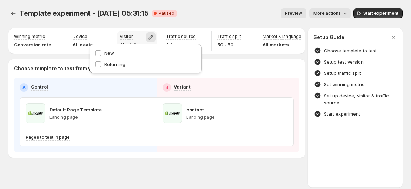
click at [149, 38] on icon "button" at bounding box center [151, 37] width 5 height 5
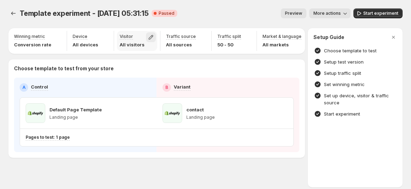
click at [147, 38] on icon "button" at bounding box center [150, 37] width 7 height 7
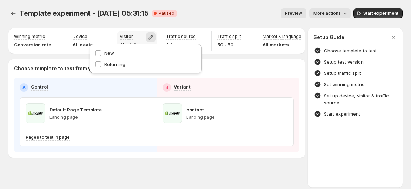
click at [149, 37] on icon "button" at bounding box center [151, 37] width 5 height 5
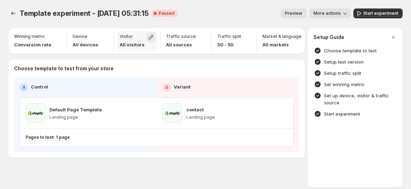
click at [147, 36] on icon "button" at bounding box center [150, 37] width 7 height 7
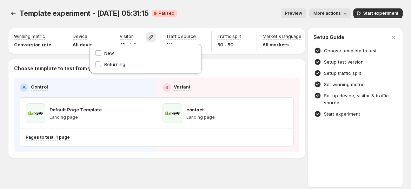
click at [199, 8] on div "Preview More actions" at bounding box center [267, 13] width 168 height 10
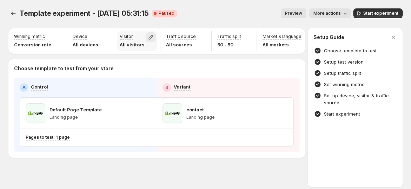
click at [147, 38] on icon "button" at bounding box center [150, 37] width 7 height 7
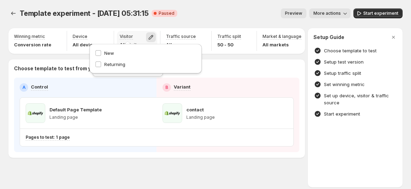
click at [120, 35] on p "Visitor" at bounding box center [126, 37] width 13 height 6
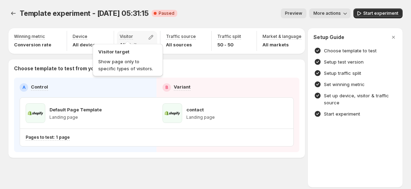
click at [120, 35] on p "Visitor" at bounding box center [126, 37] width 13 height 6
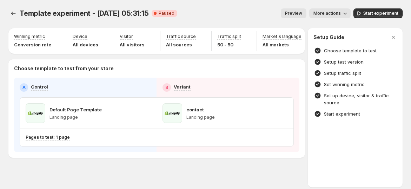
click at [124, 22] on div "Template experiment - [DATE] 05:31:15. This page is ready Template experiment -…" at bounding box center [205, 13] width 394 height 27
click at [148, 39] on icon "button" at bounding box center [150, 37] width 7 height 7
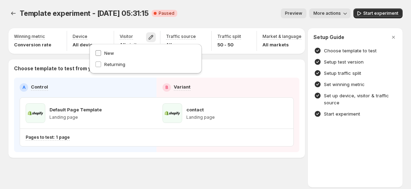
click at [110, 53] on span "New" at bounding box center [109, 53] width 10 height 6
click at [110, 53] on span "New" at bounding box center [108, 53] width 10 height 6
click at [109, 61] on span "Returning" at bounding box center [114, 64] width 21 height 7
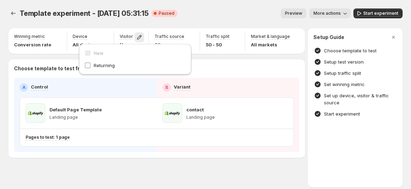
click at [96, 65] on span "Returning" at bounding box center [104, 65] width 21 height 6
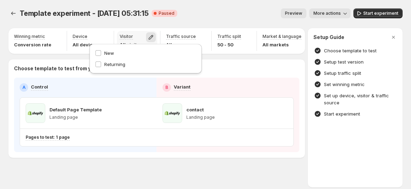
click at [149, 38] on icon "button" at bounding box center [151, 37] width 5 height 5
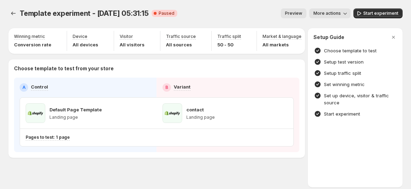
click at [184, 22] on div "Template experiment - [DATE] 05:31:15. This page is ready Template experiment -…" at bounding box center [205, 13] width 394 height 27
click at [231, 25] on div "Template experiment - [DATE] 05:31:15. This page is ready Template experiment -…" at bounding box center [205, 13] width 394 height 27
click at [120, 23] on div "Template experiment - [DATE] 05:31:15. This page is ready Template experiment -…" at bounding box center [205, 13] width 394 height 27
click at [148, 35] on icon "button" at bounding box center [150, 37] width 7 height 7
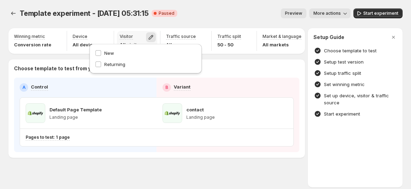
click at [148, 35] on icon "button" at bounding box center [150, 37] width 7 height 7
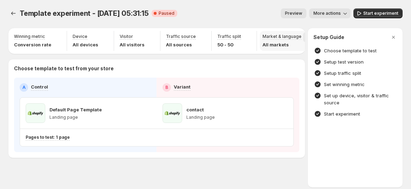
click at [306, 38] on icon "button" at bounding box center [308, 37] width 5 height 5
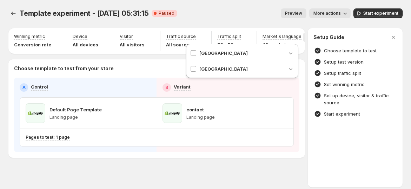
click at [280, 20] on div "Template experiment - [DATE] 05:31:15. This page is ready Template experiment -…" at bounding box center [205, 13] width 394 height 27
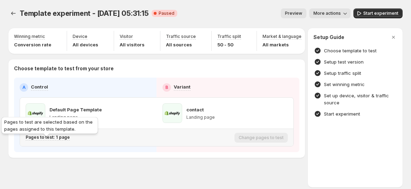
click at [62, 140] on p "Pages to test: 1 page" at bounding box center [48, 137] width 44 height 6
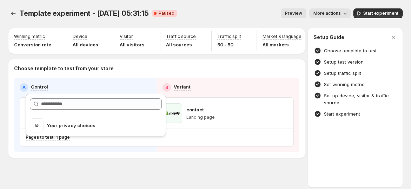
click at [110, 158] on div "Choose template to test from your store A Control B Variant Default Page Templa…" at bounding box center [156, 108] width 296 height 98
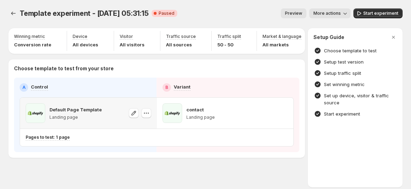
click at [66, 120] on p "Landing page" at bounding box center [75, 117] width 52 height 6
click at [81, 117] on div "Default Page Template Landing page" at bounding box center [75, 113] width 52 height 20
click at [72, 120] on p "Landing page" at bounding box center [75, 117] width 52 height 6
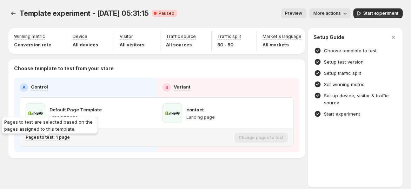
click at [66, 140] on div "Pages to test: 1 page" at bounding box center [48, 137] width 44 height 6
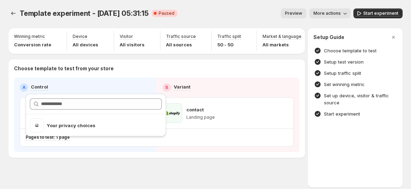
click at [146, 162] on div "Template experiment - [DATE] 05:31:15. This page is ready Template experiment -…" at bounding box center [205, 97] width 411 height 195
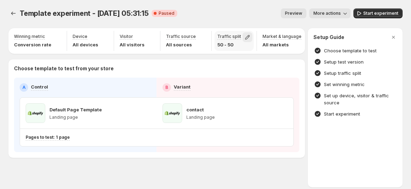
click at [244, 36] on icon "button" at bounding box center [247, 37] width 7 height 7
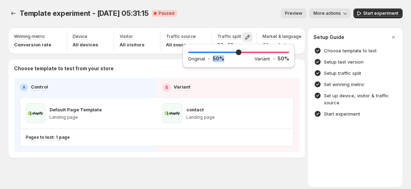
drag, startPoint x: 210, startPoint y: 59, endPoint x: 222, endPoint y: 60, distance: 12.0
click at [222, 60] on div "Original - 50 %" at bounding box center [221, 58] width 66 height 7
drag, startPoint x: 208, startPoint y: 59, endPoint x: 253, endPoint y: 64, distance: 45.2
click at [186, 58] on div "50 Original - 50 % Variant - 50 %" at bounding box center [238, 56] width 112 height 24
click at [156, 72] on p "Choose template to test from your store" at bounding box center [156, 68] width 285 height 7
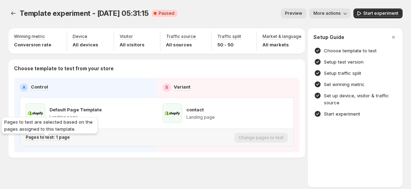
click at [66, 140] on p "Pages to test: 1 page" at bounding box center [48, 137] width 44 height 6
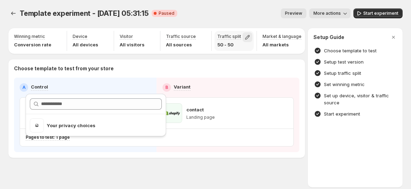
click at [244, 35] on icon "button" at bounding box center [247, 37] width 7 height 7
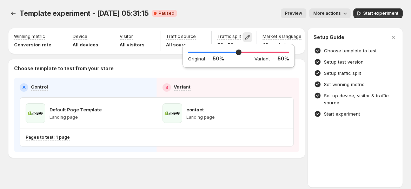
click at [257, 70] on div "50 Original - 50 % Variant - 50 %" at bounding box center [239, 57] width 118 height 31
click at [256, 71] on div "50 Original - 50 % Variant - 50 %" at bounding box center [239, 57] width 118 height 31
click at [240, 25] on div "Template experiment - [DATE] 05:31:15. This page is ready Template experiment -…" at bounding box center [205, 13] width 394 height 27
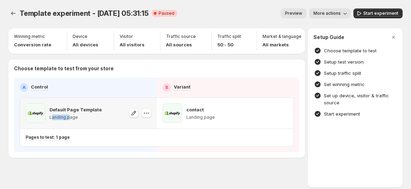
drag, startPoint x: 52, startPoint y: 119, endPoint x: 70, endPoint y: 124, distance: 18.8
click at [70, 123] on div "Default Page Template Landing page" at bounding box center [75, 113] width 52 height 20
click at [75, 120] on p "Landing page" at bounding box center [75, 117] width 52 height 6
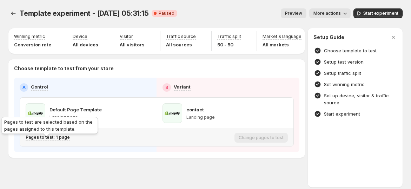
click at [65, 140] on p "Pages to test: 1 page" at bounding box center [48, 137] width 44 height 6
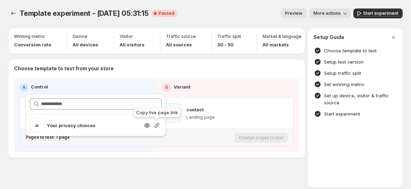
click at [156, 126] on icon "button" at bounding box center [156, 125] width 5 height 5
click at [156, 126] on icon "button" at bounding box center [156, 125] width 7 height 7
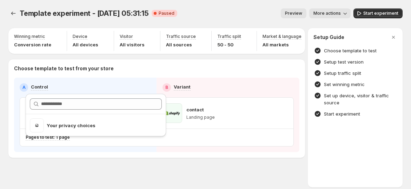
click at [152, 158] on div "Choose template to test from your store A Control B Variant Default Page Templa…" at bounding box center [156, 108] width 296 height 98
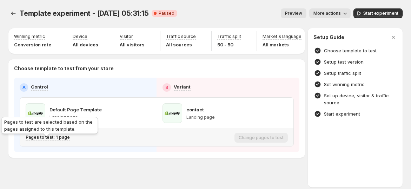
click at [45, 140] on p "Pages to test: 1 page" at bounding box center [48, 137] width 44 height 6
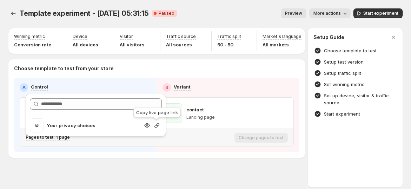
click at [156, 126] on icon "button" at bounding box center [156, 125] width 5 height 5
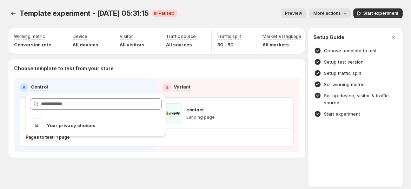
click at [135, 152] on div "A Control B Variant Default Page Template Landing page contact Landing page Pag…" at bounding box center [156, 115] width 285 height 74
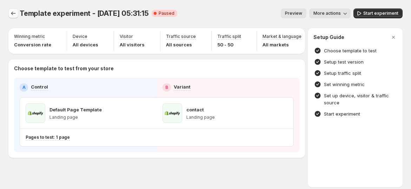
click at [16, 13] on icon "Experiments" at bounding box center [13, 13] width 7 height 7
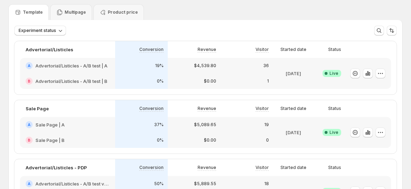
scroll to position [39, 0]
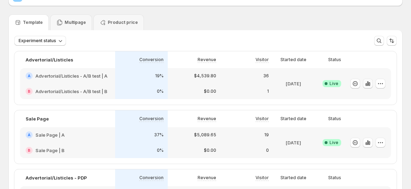
click at [371, 85] on icon "button" at bounding box center [367, 83] width 7 height 7
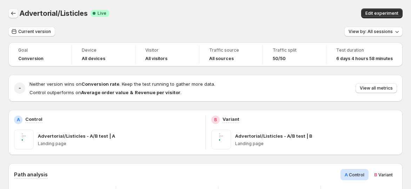
click at [18, 15] on button "Back" at bounding box center [13, 13] width 10 height 10
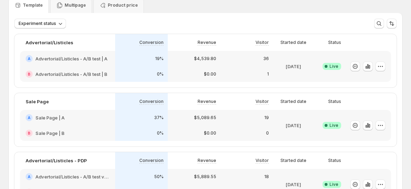
scroll to position [39, 0]
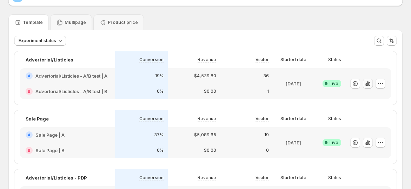
click at [370, 83] on icon "button" at bounding box center [368, 84] width 1 height 4
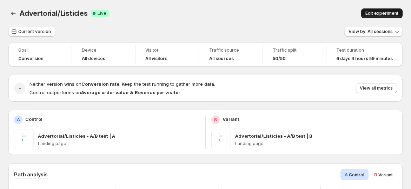
click at [393, 16] on button "Edit experiment" at bounding box center [381, 13] width 41 height 10
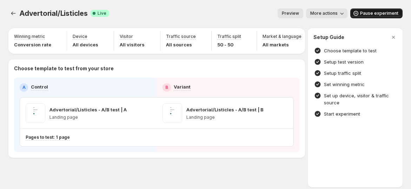
click at [381, 14] on span "Pause experiment" at bounding box center [379, 14] width 38 height 6
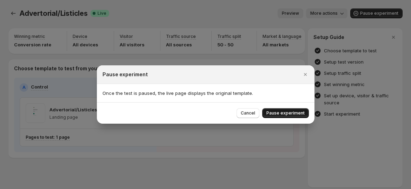
click at [287, 115] on span "Pause experiment" at bounding box center [285, 113] width 38 height 6
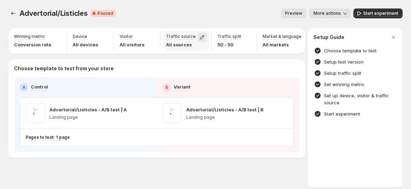
click at [199, 37] on icon "button" at bounding box center [202, 37] width 7 height 7
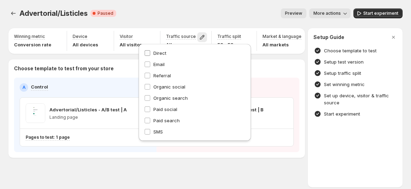
click at [160, 54] on span "Direct" at bounding box center [159, 53] width 13 height 6
click at [165, 65] on span "Email" at bounding box center [158, 64] width 11 height 6
click at [165, 78] on span "Referral" at bounding box center [162, 76] width 18 height 6
click at [170, 84] on span "Organic social" at bounding box center [169, 87] width 32 height 6
click at [173, 96] on span "Organic search" at bounding box center [170, 98] width 34 height 6
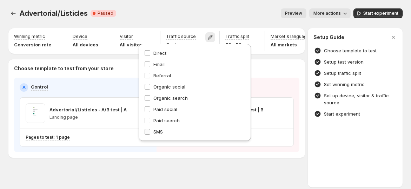
click at [160, 131] on span "SMS" at bounding box center [157, 132] width 9 height 6
click at [214, 4] on div "Advertorial/Listicles. This page is ready Advertorial/Listicles Critical Comple…" at bounding box center [205, 13] width 394 height 27
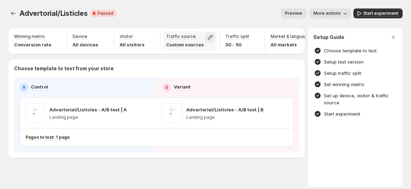
click at [207, 38] on icon "button" at bounding box center [210, 37] width 7 height 7
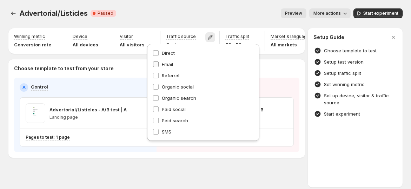
click at [160, 64] on label "Email" at bounding box center [203, 64] width 101 height 7
click at [162, 75] on span "Referral" at bounding box center [171, 76] width 18 height 6
click at [162, 87] on span "Organic social" at bounding box center [178, 87] width 32 height 6
click at [159, 101] on label "Organic search" at bounding box center [203, 97] width 101 height 7
drag, startPoint x: 163, startPoint y: 129, endPoint x: 222, endPoint y: 113, distance: 61.6
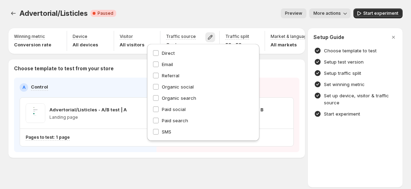
click at [163, 129] on span "SMS" at bounding box center [166, 132] width 9 height 6
click at [371, 15] on span "Start experiment" at bounding box center [380, 14] width 35 height 6
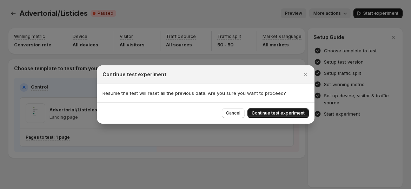
click at [278, 112] on span "Continue test experiment" at bounding box center [278, 113] width 53 height 6
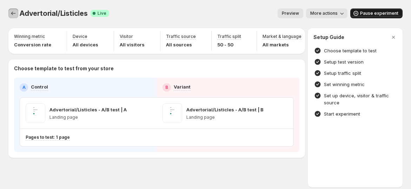
click at [15, 14] on icon "Experiments" at bounding box center [13, 13] width 7 height 7
click at [15, 15] on icon "Experiments" at bounding box center [13, 13] width 7 height 7
click at [15, 11] on icon "Experiments" at bounding box center [13, 13] width 7 height 7
click at [13, 16] on icon "Experiments" at bounding box center [13, 13] width 7 height 7
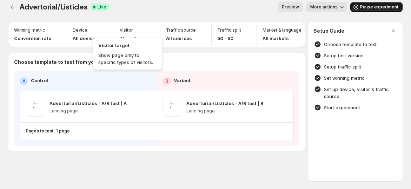
scroll to position [10, 0]
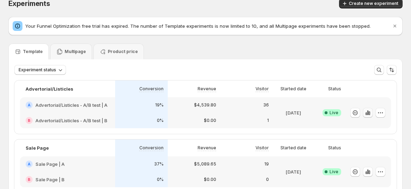
click at [371, 109] on icon "button" at bounding box center [367, 112] width 7 height 7
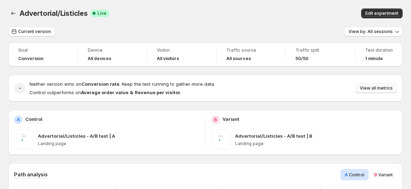
click at [376, 85] on span "View all metrics" at bounding box center [376, 88] width 33 height 6
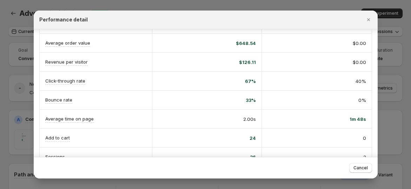
scroll to position [67, 0]
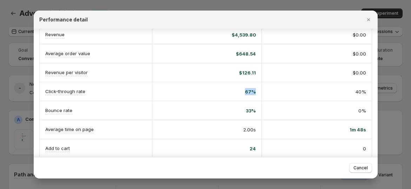
drag, startPoint x: 240, startPoint y: 90, endPoint x: 286, endPoint y: 90, distance: 45.6
click at [280, 90] on div "Click-through rate 67% 40%" at bounding box center [206, 91] width 332 height 19
drag, startPoint x: 350, startPoint y: 91, endPoint x: 366, endPoint y: 91, distance: 16.1
click at [366, 91] on div "40%" at bounding box center [317, 91] width 110 height 18
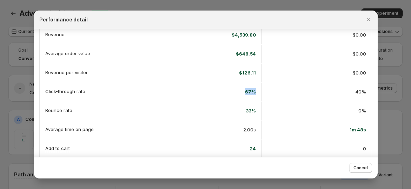
drag, startPoint x: 225, startPoint y: 92, endPoint x: 254, endPoint y: 92, distance: 29.5
click at [254, 92] on div "67%" at bounding box center [207, 91] width 110 height 18
click at [228, 93] on div "67%" at bounding box center [207, 91] width 110 height 18
click at [367, 16] on icon "Close" at bounding box center [368, 19] width 7 height 7
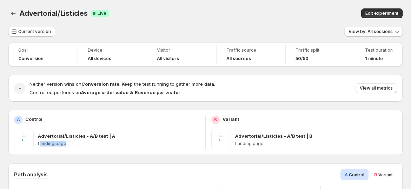
drag, startPoint x: 40, startPoint y: 143, endPoint x: 111, endPoint y: 147, distance: 70.6
click at [111, 147] on div "Advertorial/Listicles - A/B test | A Landing page" at bounding box center [119, 139] width 162 height 20
drag, startPoint x: 246, startPoint y: 147, endPoint x: 263, endPoint y: 143, distance: 17.8
click at [263, 144] on div "Advertorial/Listicles - A/B test | B Landing page" at bounding box center [316, 139] width 162 height 20
drag, startPoint x: 40, startPoint y: 142, endPoint x: 57, endPoint y: 143, distance: 16.9
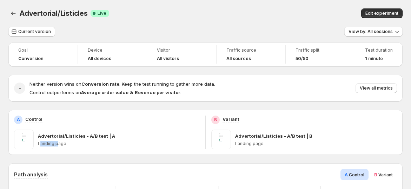
click at [57, 143] on p "Landing page" at bounding box center [119, 144] width 162 height 6
click at [62, 145] on p "Landing page" at bounding box center [119, 144] width 162 height 6
drag, startPoint x: 66, startPoint y: 144, endPoint x: 38, endPoint y: 142, distance: 28.5
click at [38, 142] on p "Landing page" at bounding box center [119, 144] width 162 height 6
drag, startPoint x: 276, startPoint y: 147, endPoint x: 238, endPoint y: 145, distance: 37.9
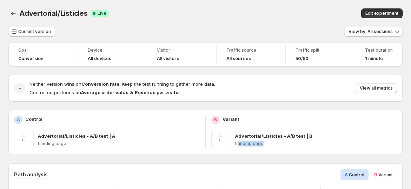
click at [238, 145] on div "Advertorial/Listicles - A/B test | B Landing page" at bounding box center [316, 139] width 162 height 20
drag, startPoint x: 247, startPoint y: 120, endPoint x: 217, endPoint y: 120, distance: 29.5
click at [217, 120] on div "B Variant" at bounding box center [304, 119] width 186 height 8
click at [257, 149] on div "Advertorial/Listicles - A/B test | B Landing page" at bounding box center [316, 139] width 162 height 20
click at [384, 89] on span "View all metrics" at bounding box center [376, 88] width 33 height 6
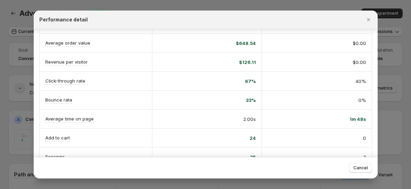
scroll to position [39, 0]
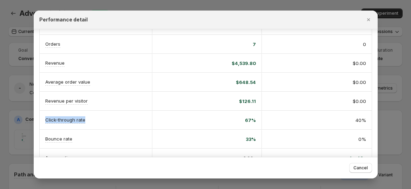
drag, startPoint x: 46, startPoint y: 118, endPoint x: 137, endPoint y: 113, distance: 90.6
click at [137, 113] on div "Click-through rate" at bounding box center [96, 119] width 112 height 19
drag, startPoint x: 242, startPoint y: 120, endPoint x: 253, endPoint y: 120, distance: 10.5
click at [253, 120] on div "67%" at bounding box center [207, 119] width 98 height 7
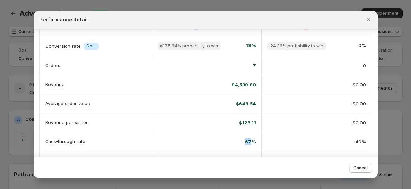
scroll to position [0, 0]
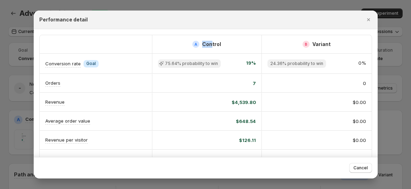
drag, startPoint x: 202, startPoint y: 44, endPoint x: 227, endPoint y: 51, distance: 25.6
click at [217, 45] on div "A Control" at bounding box center [206, 44] width 29 height 7
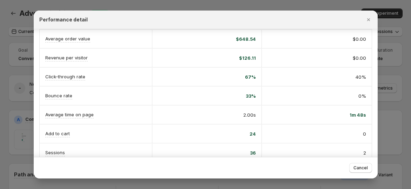
scroll to position [67, 0]
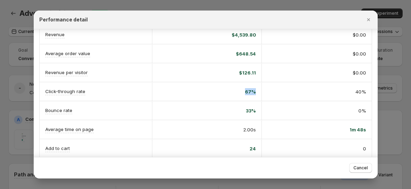
drag, startPoint x: 233, startPoint y: 89, endPoint x: 257, endPoint y: 91, distance: 24.6
click at [257, 91] on div "67%" at bounding box center [207, 91] width 110 height 18
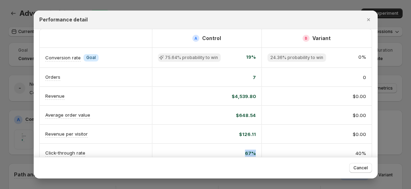
scroll to position [0, 0]
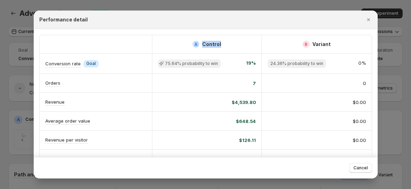
drag, startPoint x: 189, startPoint y: 47, endPoint x: 221, endPoint y: 44, distance: 31.7
click at [221, 44] on div "A Control" at bounding box center [207, 44] width 110 height 18
drag, startPoint x: 314, startPoint y: 45, endPoint x: 317, endPoint y: 45, distance: 3.5
click at [317, 45] on h2 "Variant" at bounding box center [321, 44] width 18 height 7
click at [330, 45] on div "B Variant" at bounding box center [316, 44] width 99 height 7
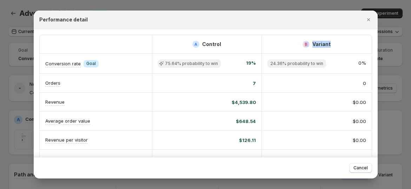
drag, startPoint x: 331, startPoint y: 44, endPoint x: 306, endPoint y: 44, distance: 26.0
click at [306, 44] on div "B Variant" at bounding box center [316, 44] width 99 height 7
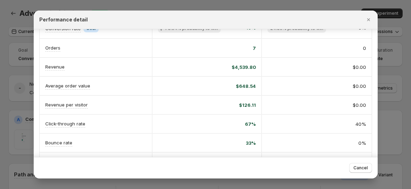
scroll to position [78, 0]
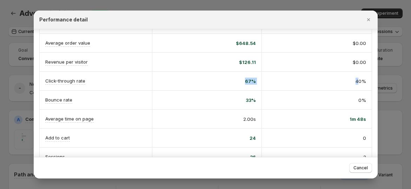
drag, startPoint x: 240, startPoint y: 78, endPoint x: 270, endPoint y: 83, distance: 31.3
click at [359, 78] on div "Click-through rate 67% 40%" at bounding box center [206, 81] width 332 height 19
click at [273, 82] on div "40%" at bounding box center [316, 81] width 99 height 7
drag, startPoint x: 235, startPoint y: 79, endPoint x: 255, endPoint y: 79, distance: 20.0
click at [255, 79] on div "67%" at bounding box center [207, 81] width 110 height 18
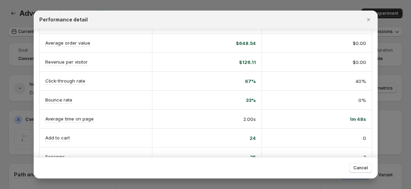
click at [286, 82] on div "40%" at bounding box center [316, 81] width 99 height 7
drag, startPoint x: 239, startPoint y: 80, endPoint x: 252, endPoint y: 81, distance: 13.0
click at [252, 81] on div "67%" at bounding box center [207, 81] width 98 height 7
click at [247, 73] on div "67%" at bounding box center [207, 81] width 110 height 18
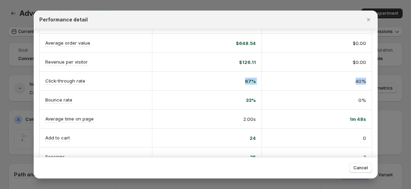
drag, startPoint x: 239, startPoint y: 79, endPoint x: 363, endPoint y: 81, distance: 123.5
click at [363, 81] on div "Click-through rate 67% 40%" at bounding box center [206, 81] width 332 height 19
click at [251, 82] on span "67%" at bounding box center [250, 81] width 11 height 7
drag, startPoint x: 240, startPoint y: 79, endPoint x: 245, endPoint y: 79, distance: 4.6
click at [245, 79] on div "67%" at bounding box center [207, 81] width 98 height 7
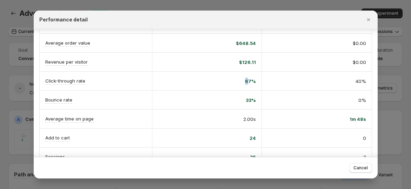
click at [245, 79] on span "67%" at bounding box center [250, 81] width 11 height 7
drag, startPoint x: 240, startPoint y: 82, endPoint x: 248, endPoint y: 81, distance: 8.1
click at [248, 81] on div "67%" at bounding box center [207, 81] width 98 height 7
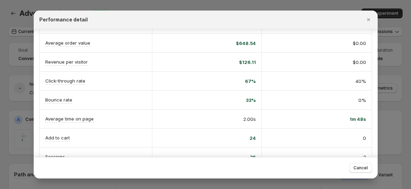
click at [347, 78] on div "40%" at bounding box center [316, 81] width 99 height 7
click at [239, 79] on div "67%" at bounding box center [207, 81] width 98 height 7
click at [364, 19] on button "Close" at bounding box center [368, 20] width 10 height 10
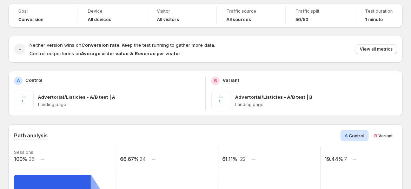
scroll to position [0, 0]
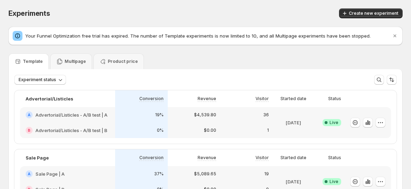
click at [11, 12] on span "Experiments" at bounding box center [29, 13] width 42 height 8
click at [73, 57] on div "Multipage" at bounding box center [71, 61] width 42 height 16
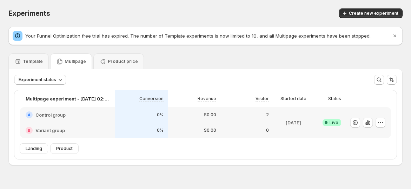
click at [72, 59] on p "Multipage" at bounding box center [75, 62] width 21 height 6
click at [364, 13] on span "Create new experiment" at bounding box center [373, 14] width 49 height 6
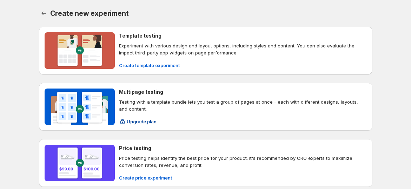
click at [148, 120] on span "Upgrade plan" at bounding box center [142, 121] width 30 height 7
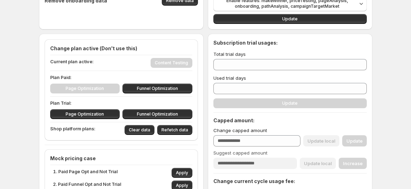
scroll to position [156, 0]
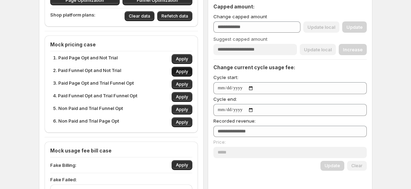
click at [184, 69] on span "Apply" at bounding box center [182, 72] width 12 height 6
type input "***"
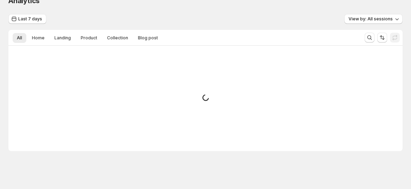
scroll to position [13, 0]
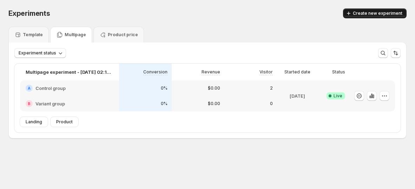
click at [382, 12] on span "Create new experiment" at bounding box center [377, 14] width 49 height 6
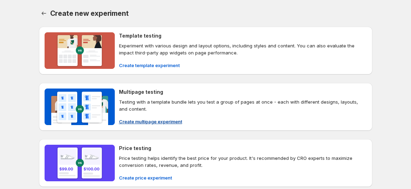
click at [140, 115] on div "Multipage testing Testing with a template bundle lets you test a group of pages…" at bounding box center [243, 106] width 248 height 36
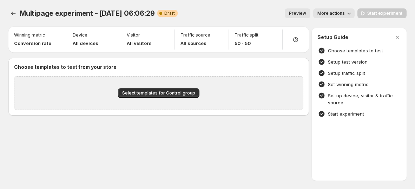
click at [139, 99] on div "Select templates for Control group" at bounding box center [158, 93] width 289 height 34
click at [141, 95] on span "Select templates for Control group" at bounding box center [158, 93] width 73 height 6
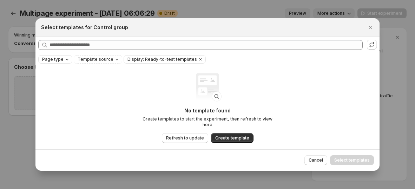
click at [58, 58] on span "Page type" at bounding box center [52, 59] width 21 height 6
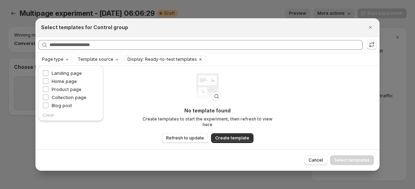
click at [126, 82] on div "No template found Create templates to start the experiment, then refresh to vie…" at bounding box center [207, 115] width 344 height 99
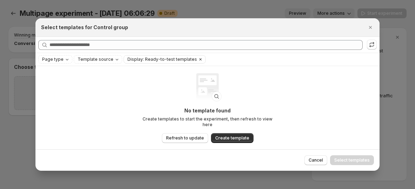
click at [197, 60] on icon "Clear" at bounding box center [200, 59] width 6 height 6
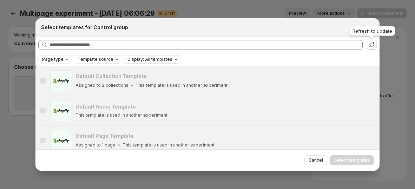
click at [372, 47] on icon ":r3l9:" at bounding box center [371, 44] width 7 height 7
click at [370, 27] on icon "Close" at bounding box center [370, 27] width 3 height 3
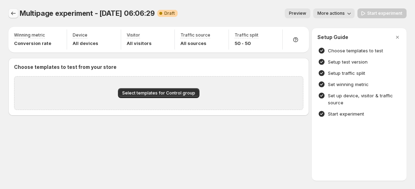
click at [12, 16] on icon "Experiments" at bounding box center [13, 13] width 7 height 7
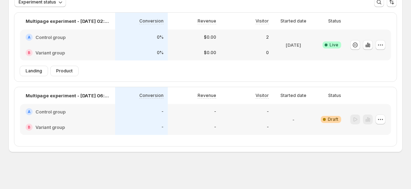
scroll to position [52, 0]
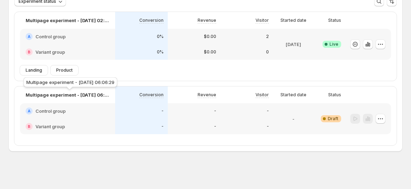
click at [88, 95] on p "Multipage experiment - [DATE] 06:06:29" at bounding box center [68, 94] width 84 height 7
click at [245, 98] on div "Visitor" at bounding box center [247, 95] width 44 height 8
click at [73, 111] on div "A Control group" at bounding box center [68, 110] width 84 height 7
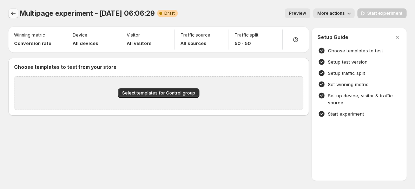
click at [16, 11] on icon "Experiments" at bounding box center [13, 13] width 7 height 7
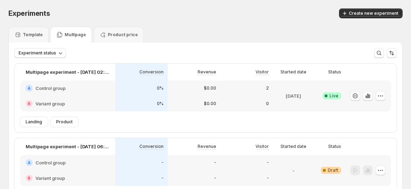
click at [69, 91] on div "A Control group" at bounding box center [68, 88] width 84 height 7
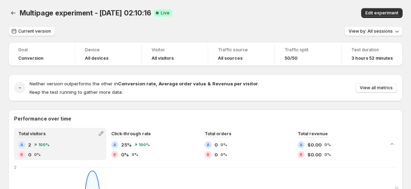
scroll to position [78, 0]
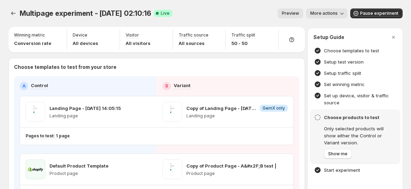
scroll to position [78, 0]
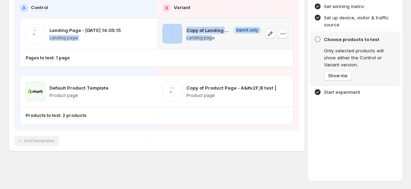
drag, startPoint x: 48, startPoint y: 36, endPoint x: 213, endPoint y: 42, distance: 165.0
click at [213, 42] on div "Landing Page - [DATE] 14:05:15 Landing page Copy of Landing Page - [DATE] 14:05…" at bounding box center [156, 33] width 273 height 31
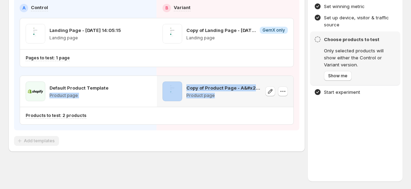
drag, startPoint x: 48, startPoint y: 94, endPoint x: 249, endPoint y: 95, distance: 201.4
click at [249, 95] on div "Default Product Template Product page Copy of Product Page - A&#x2F;B test | Pr…" at bounding box center [156, 91] width 273 height 31
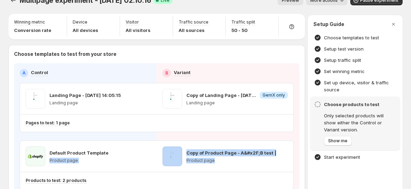
scroll to position [0, 0]
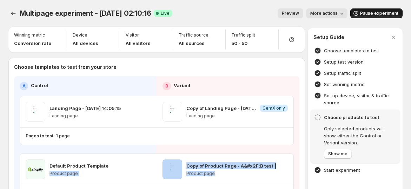
click at [383, 11] on span "Pause experiment" at bounding box center [379, 14] width 38 height 6
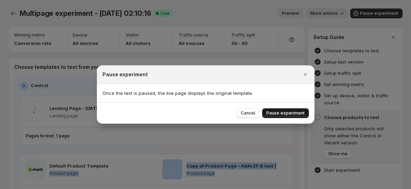
click at [280, 110] on span "Pause experiment" at bounding box center [285, 113] width 38 height 6
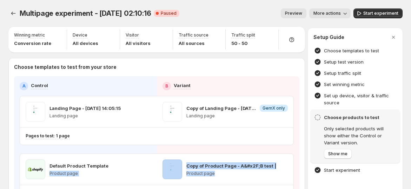
scroll to position [77, 0]
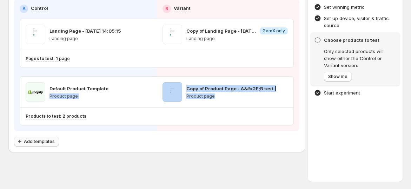
click at [54, 143] on button "Add templates" at bounding box center [36, 141] width 45 height 10
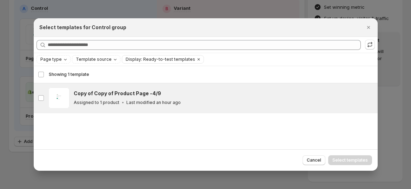
click at [86, 94] on h3 "Copy of Copy of Product Page -4/9" at bounding box center [117, 93] width 87 height 7
click at [362, 158] on span "Select templates" at bounding box center [349, 160] width 35 height 6
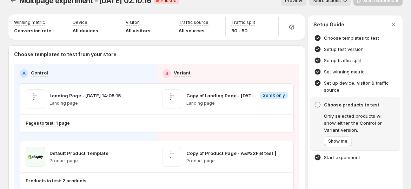
scroll to position [0, 0]
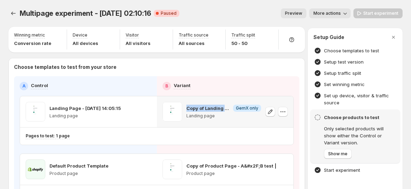
drag, startPoint x: 188, startPoint y: 107, endPoint x: 229, endPoint y: 107, distance: 41.4
click at [229, 107] on p "Copy of Landing Page - [DATE] 14:05:15" at bounding box center [208, 108] width 44 height 7
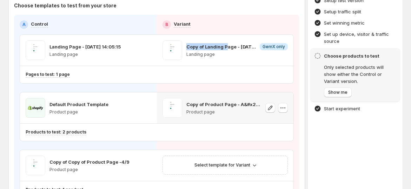
scroll to position [78, 0]
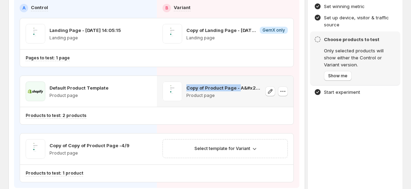
drag, startPoint x: 189, startPoint y: 86, endPoint x: 240, endPoint y: 85, distance: 50.9
click at [240, 85] on p "Copy of Product Page - A&#x2F;B test |" at bounding box center [223, 87] width 75 height 7
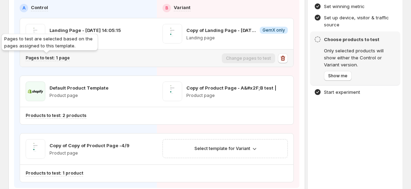
click at [60, 58] on p "Pages to test: 1 page" at bounding box center [48, 58] width 44 height 6
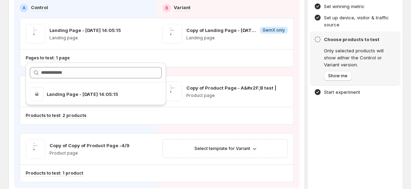
click at [134, 125] on div "Landing Page - [DATE] 14:05:15 Landing page Copy of Landing Page - [DATE] 14:05…" at bounding box center [157, 100] width 274 height 164
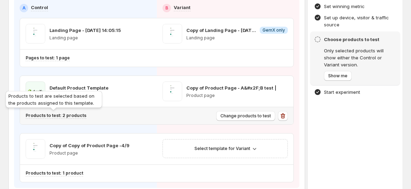
click at [73, 112] on div "Products to test are selected based on the products assigned to this template." at bounding box center [53, 100] width 99 height 22
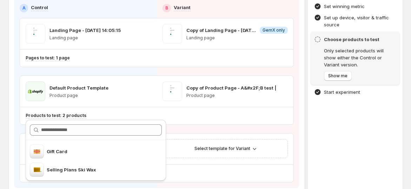
click at [194, 127] on div "Landing Page - [DATE] 14:05:15 Landing page Copy of Landing Page - [DATE] 14:05…" at bounding box center [157, 100] width 274 height 164
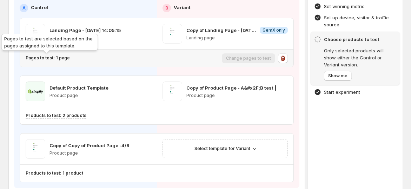
click at [50, 56] on p "Pages to test: 1 page" at bounding box center [48, 58] width 44 height 6
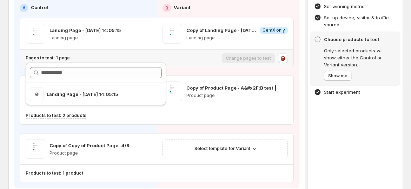
click at [189, 65] on div "Pages to test: 1 page Change pages to test" at bounding box center [156, 57] width 273 height 17
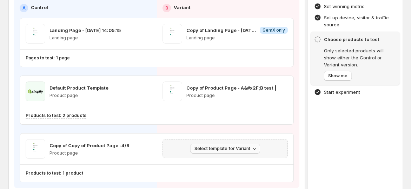
click at [255, 150] on icon "button" at bounding box center [254, 148] width 7 height 7
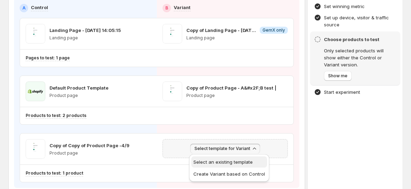
click at [228, 159] on span "Select an existing template" at bounding box center [222, 162] width 59 height 6
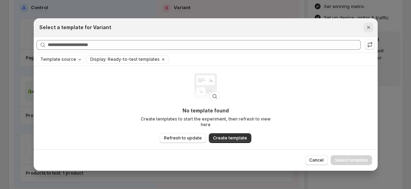
click at [370, 29] on icon "Close" at bounding box center [368, 27] width 7 height 7
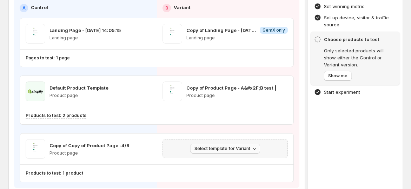
click at [254, 146] on icon "button" at bounding box center [254, 148] width 7 height 7
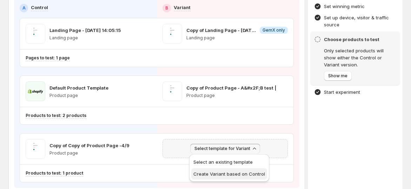
click at [249, 169] on button "Create Variant based on Control" at bounding box center [229, 173] width 76 height 11
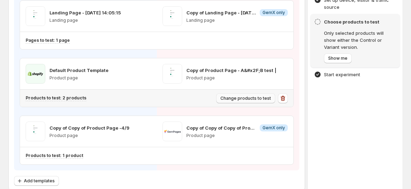
scroll to position [56, 0]
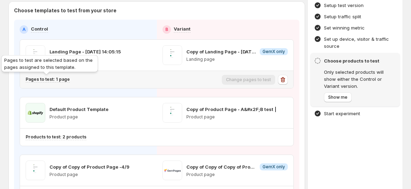
click at [59, 76] on p "Pages to test: 1 page" at bounding box center [48, 79] width 44 height 6
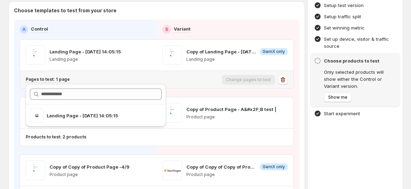
click at [180, 83] on div "Pages to test: 1 page" at bounding box center [122, 80] width 193 height 12
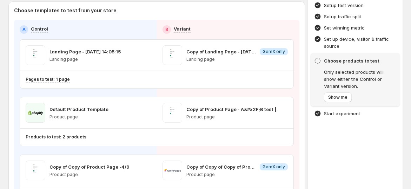
click at [96, 90] on div "Landing Page - [DATE] 14:05:15 Landing page Copy of Landing Page - [DATE] 14:05…" at bounding box center [157, 121] width 274 height 164
drag, startPoint x: 55, startPoint y: 27, endPoint x: 30, endPoint y: 27, distance: 25.3
click at [30, 27] on div "A Control" at bounding box center [86, 29] width 132 height 8
click at [73, 32] on div "A Control" at bounding box center [86, 29] width 132 height 8
drag, startPoint x: 107, startPoint y: 109, endPoint x: 50, endPoint y: 110, distance: 56.9
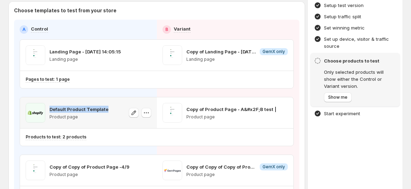
click at [50, 110] on div "Default Product Template Product page" at bounding box center [89, 113] width 126 height 20
click at [58, 114] on p "Product page" at bounding box center [78, 117] width 59 height 6
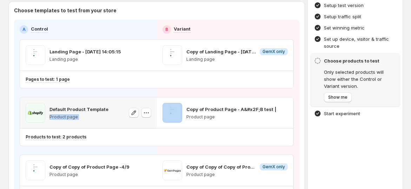
click at [58, 114] on p "Product page" at bounding box center [78, 117] width 59 height 6
